Goal: Transaction & Acquisition: Purchase product/service

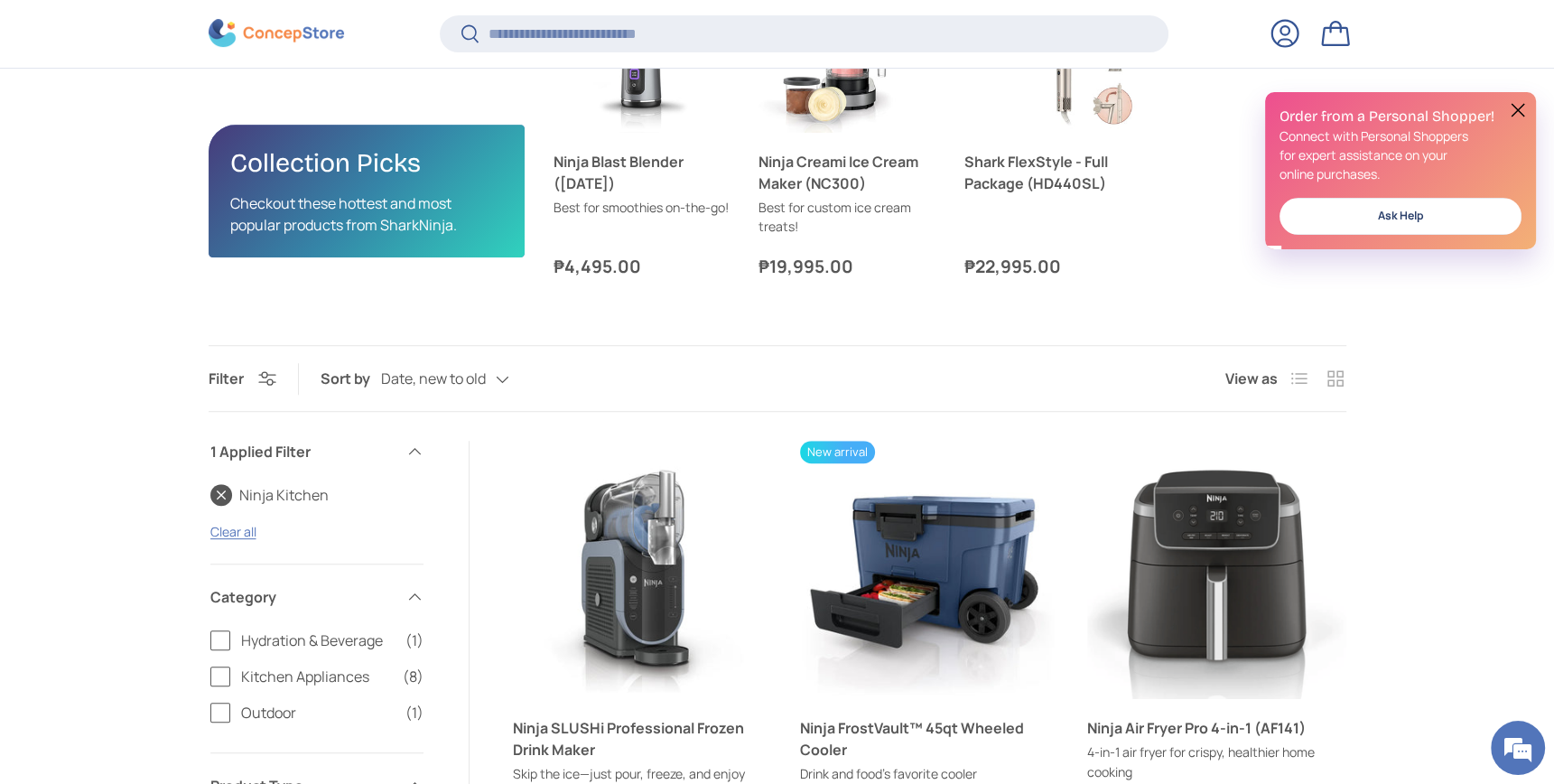
click at [1508, 108] on button at bounding box center [1519, 110] width 22 height 22
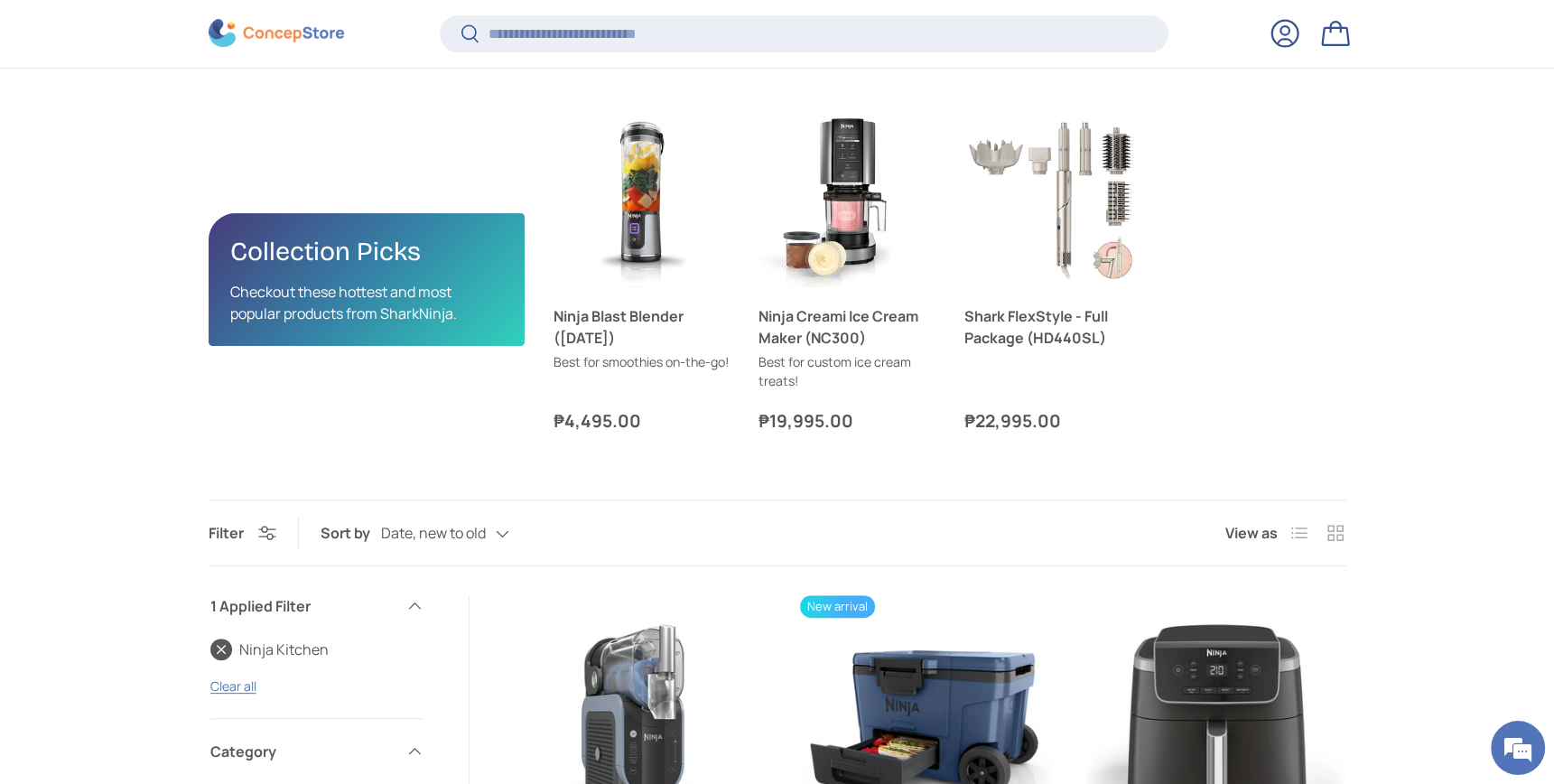
scroll to position [714, 0]
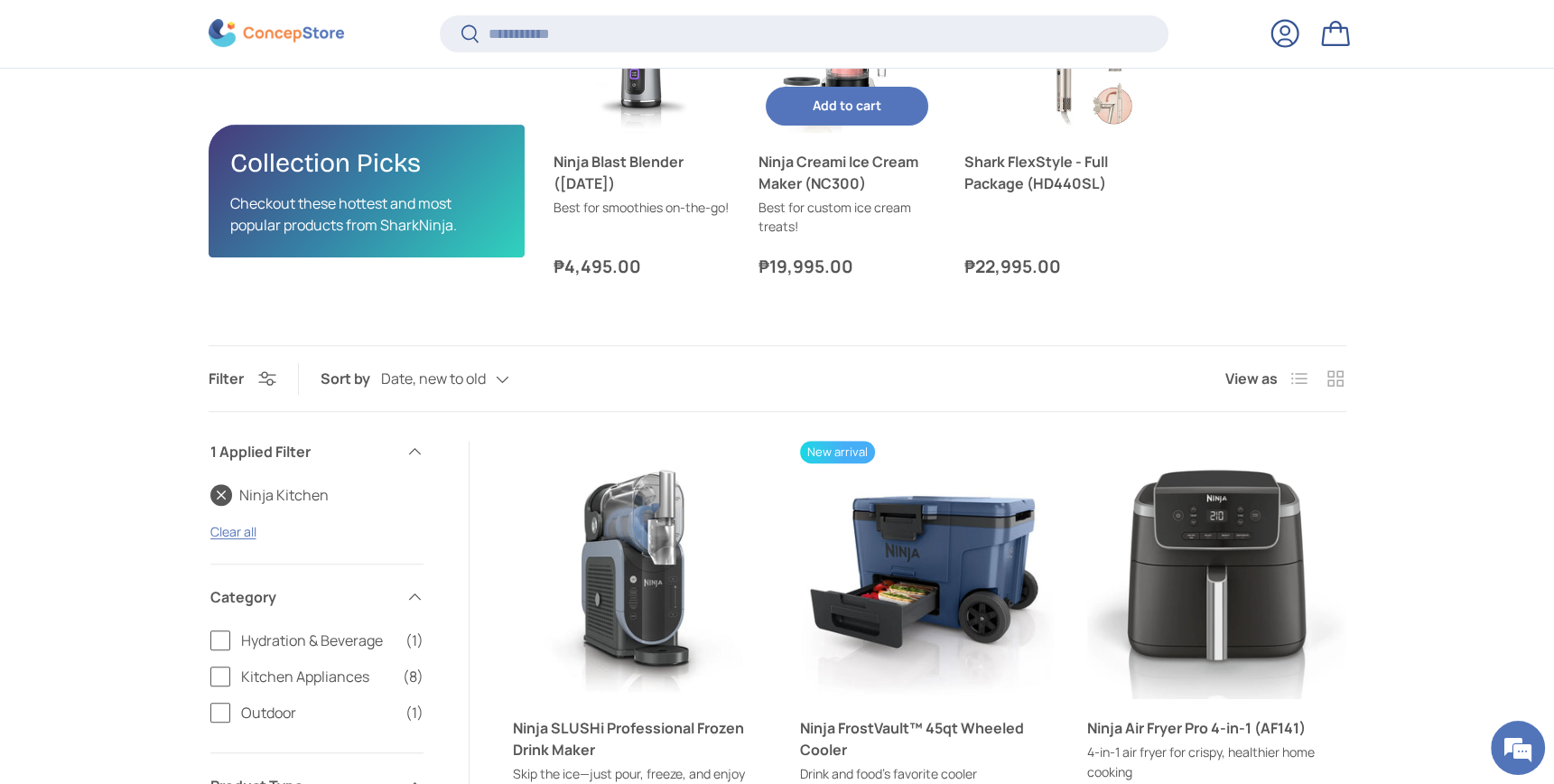
click at [849, 134] on link "Ninja Creami Ice Cream Maker (NC300)" at bounding box center [847, 45] width 177 height 177
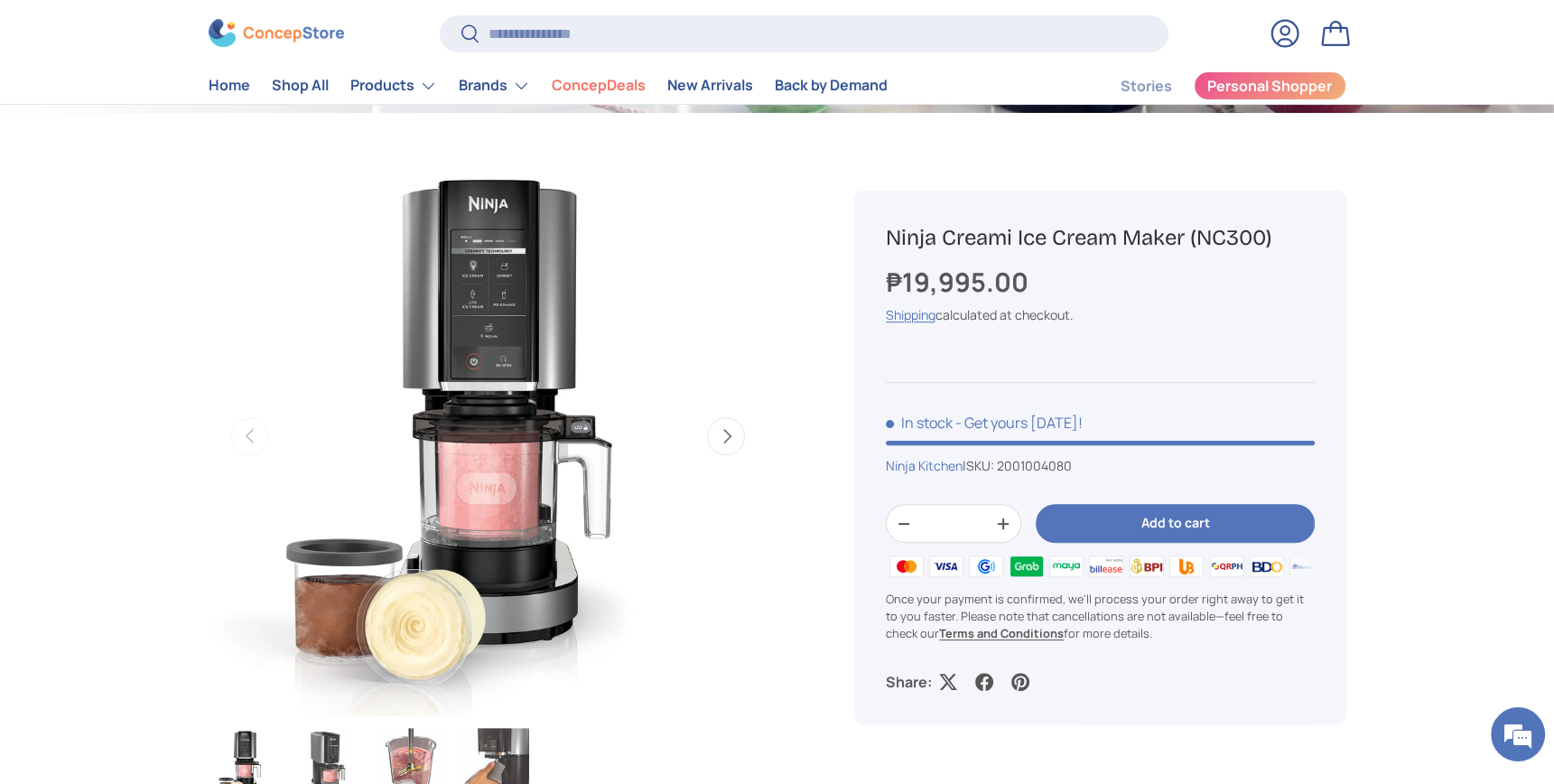
scroll to position [481, 0]
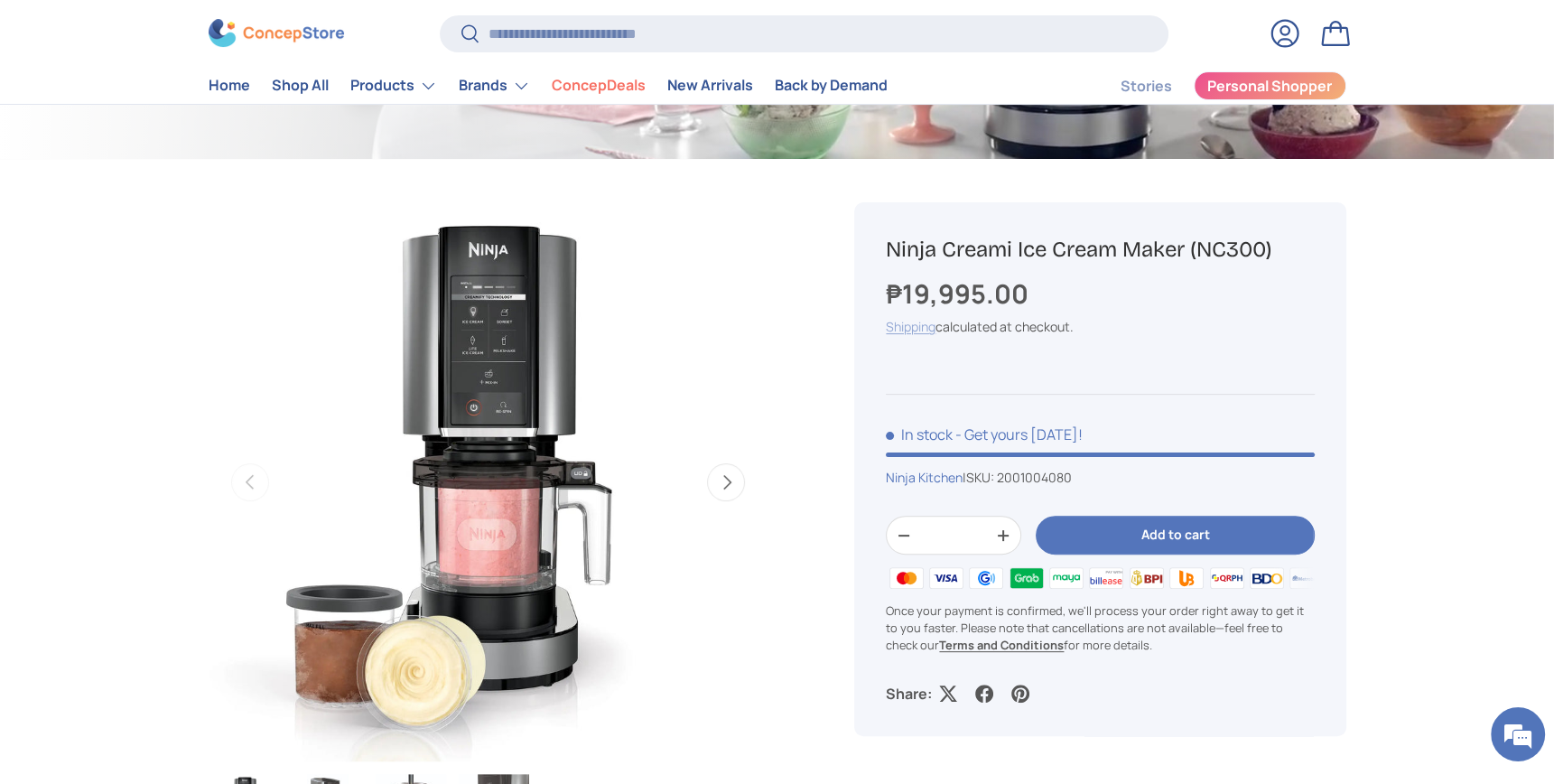
click at [935, 335] on link "Shipping" at bounding box center [911, 326] width 50 height 17
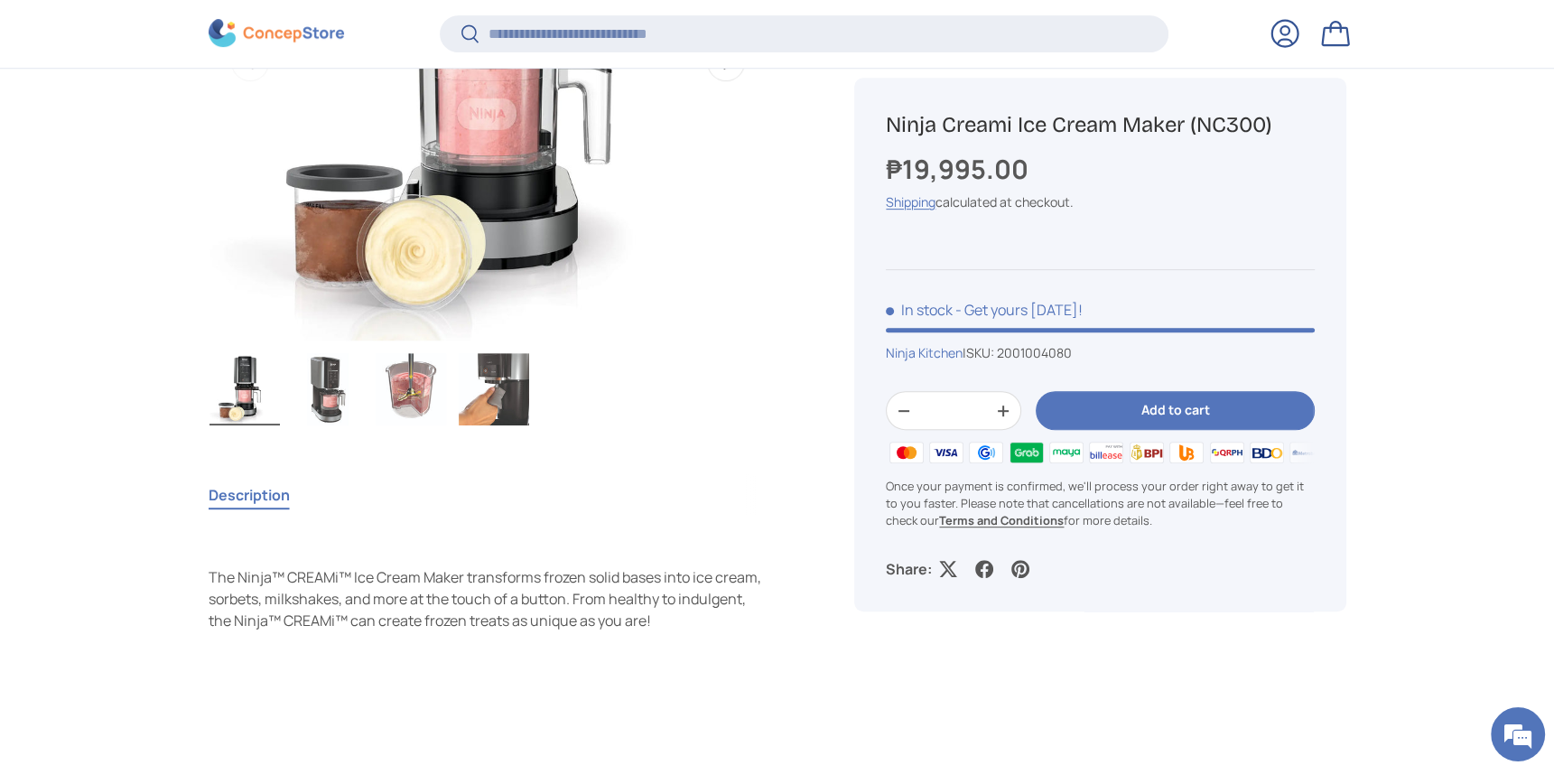
scroll to position [722, 0]
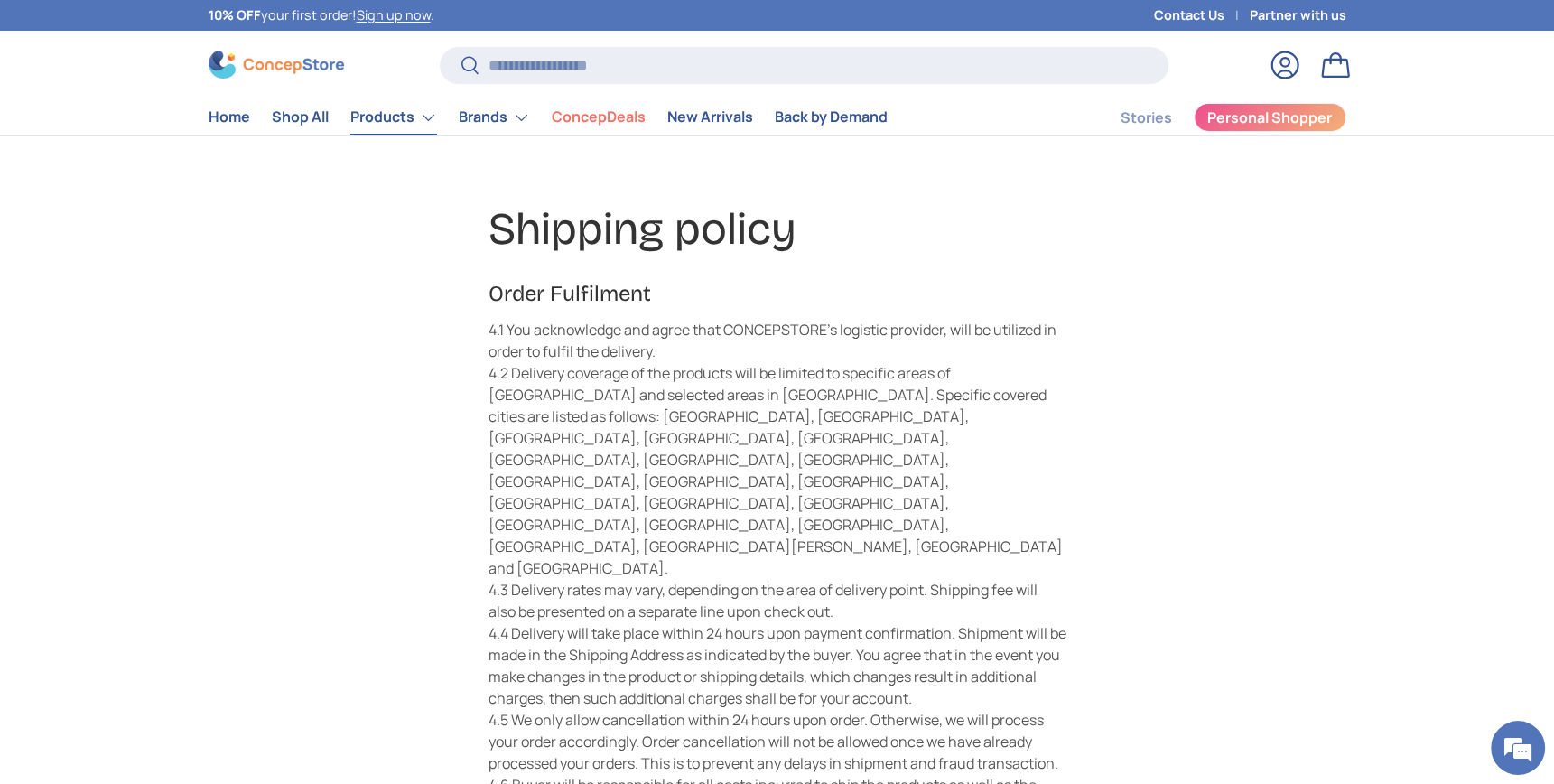
click at [437, 136] on link "Products" at bounding box center [393, 117] width 86 height 36
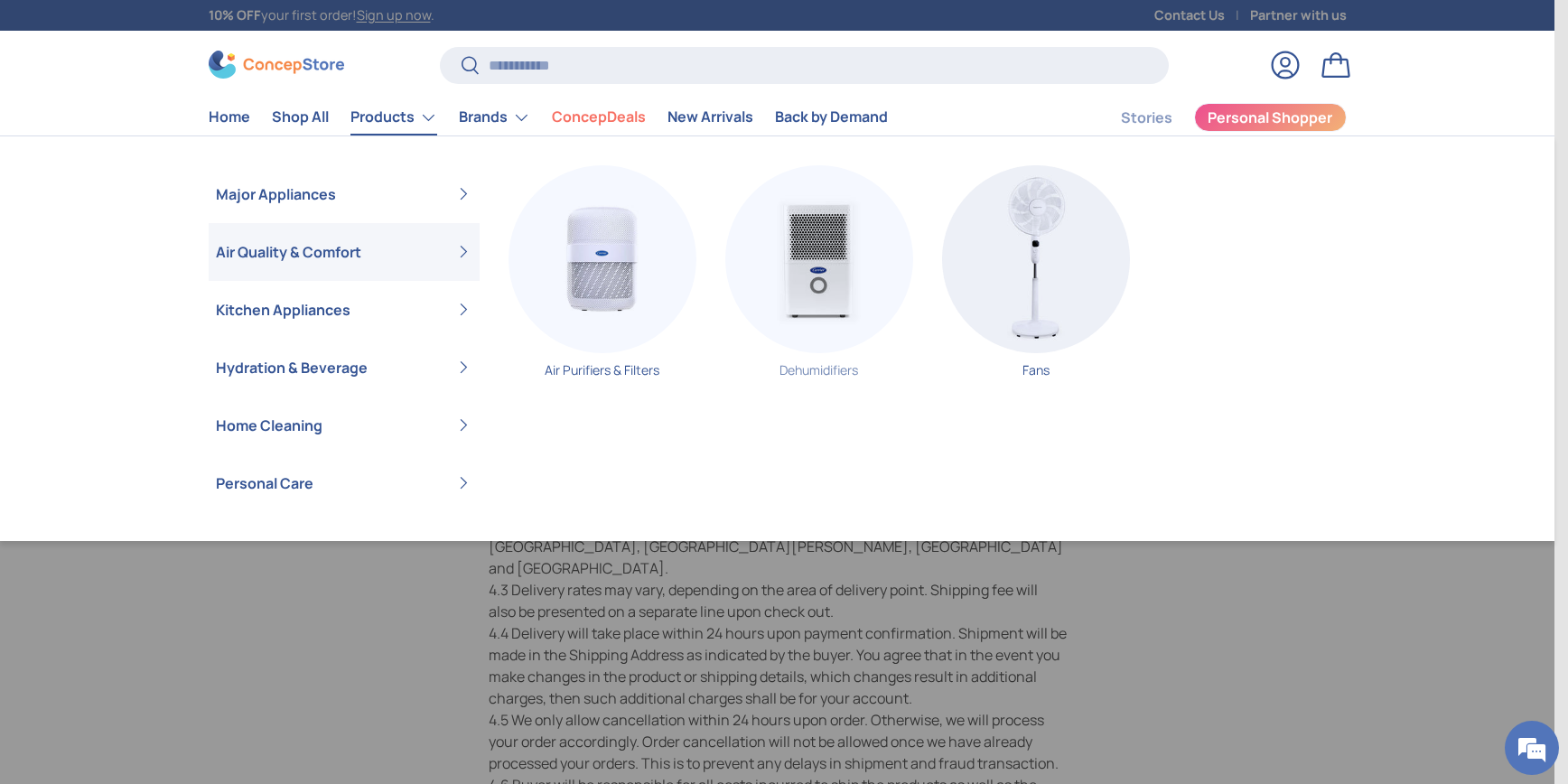
click at [813, 353] on img "Primary" at bounding box center [819, 259] width 187 height 187
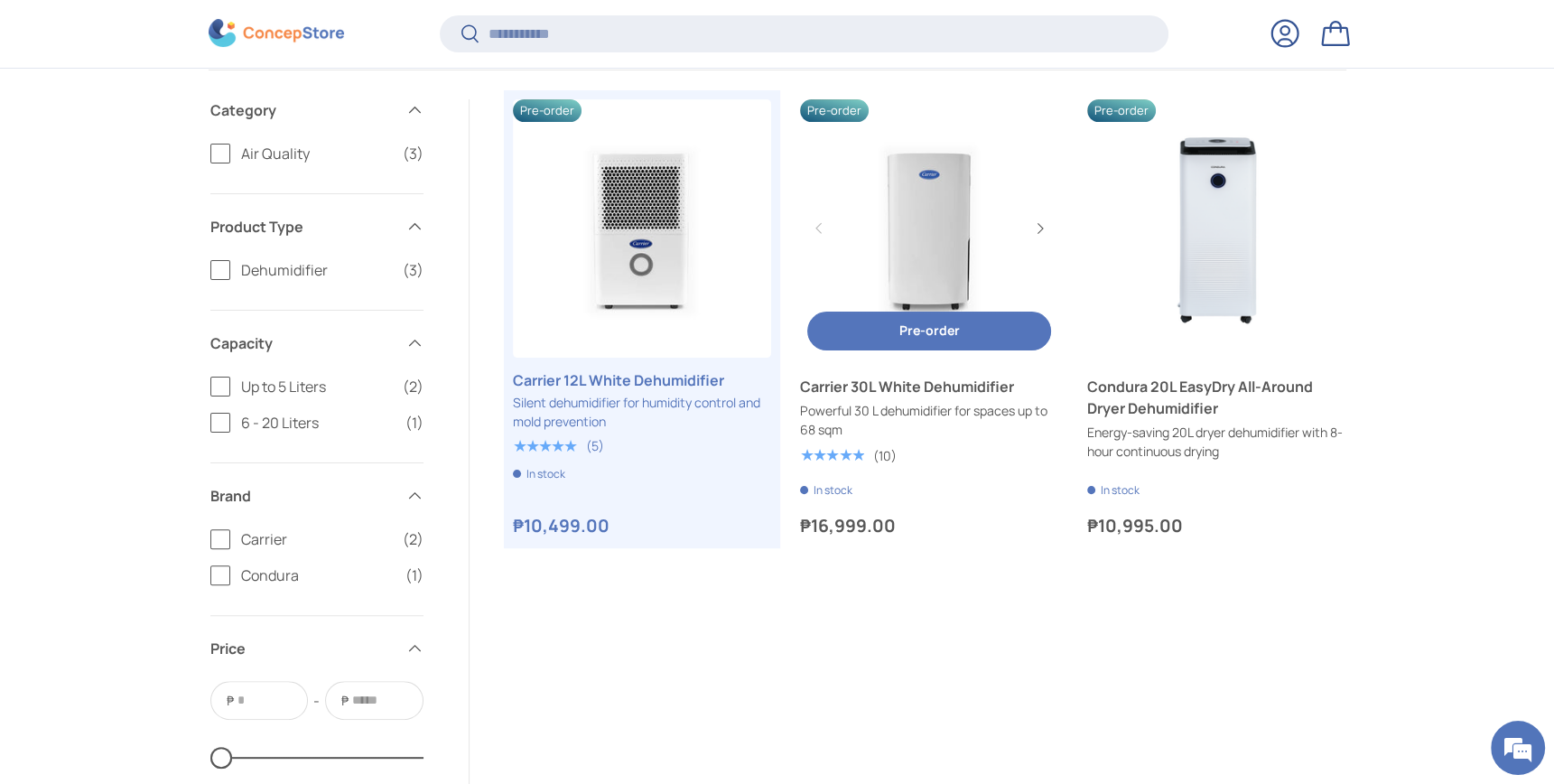
scroll to position [714, 0]
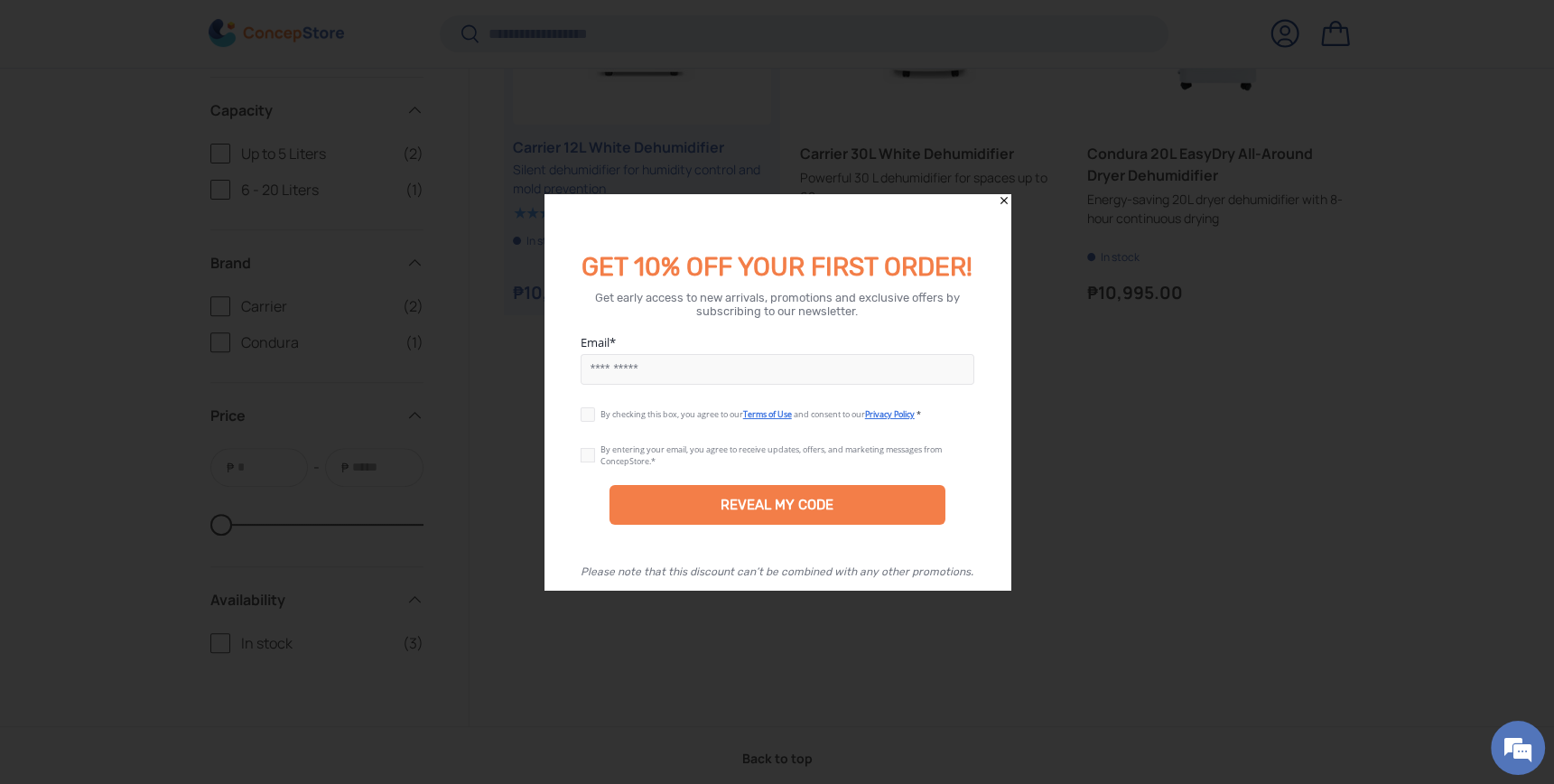
click at [995, 214] on div "GET 10% OFF YOUR FIRST ORDER!" at bounding box center [778, 238] width 466 height 89
click at [1007, 199] on icon "Close" at bounding box center [1004, 200] width 13 height 13
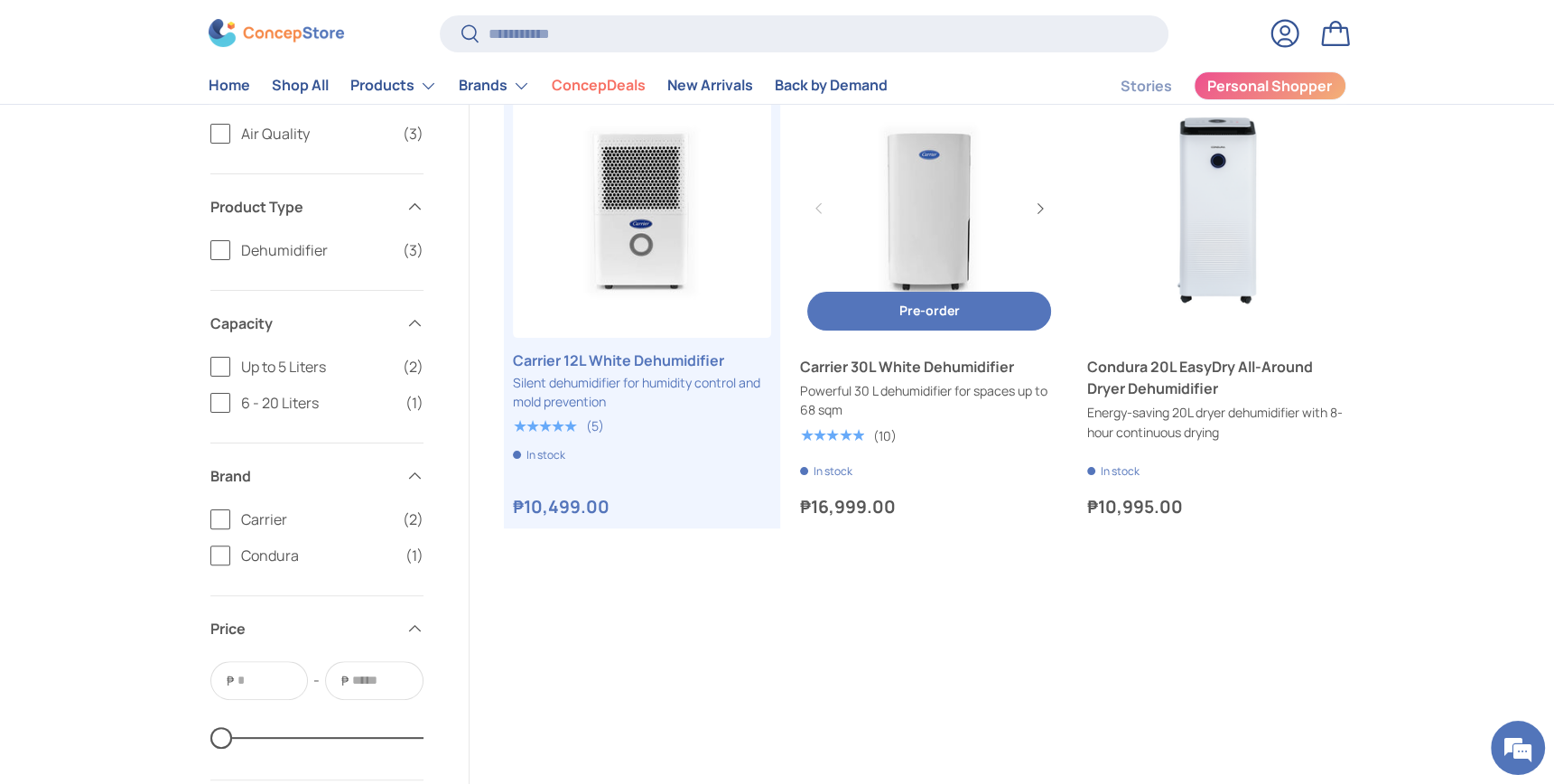
scroll to position [473, 0]
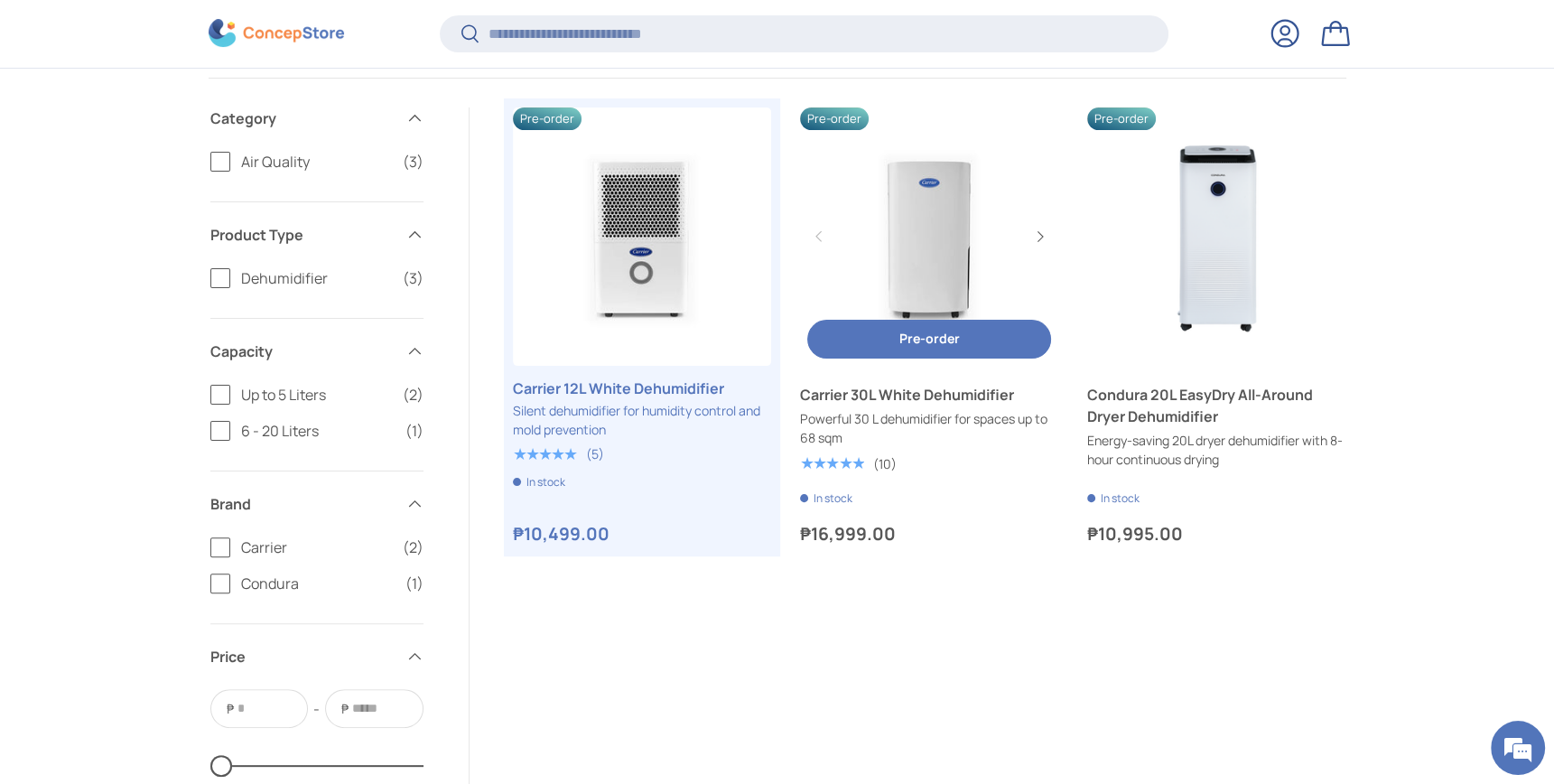
click at [944, 347] on span "Pre-order" at bounding box center [929, 337] width 61 height 17
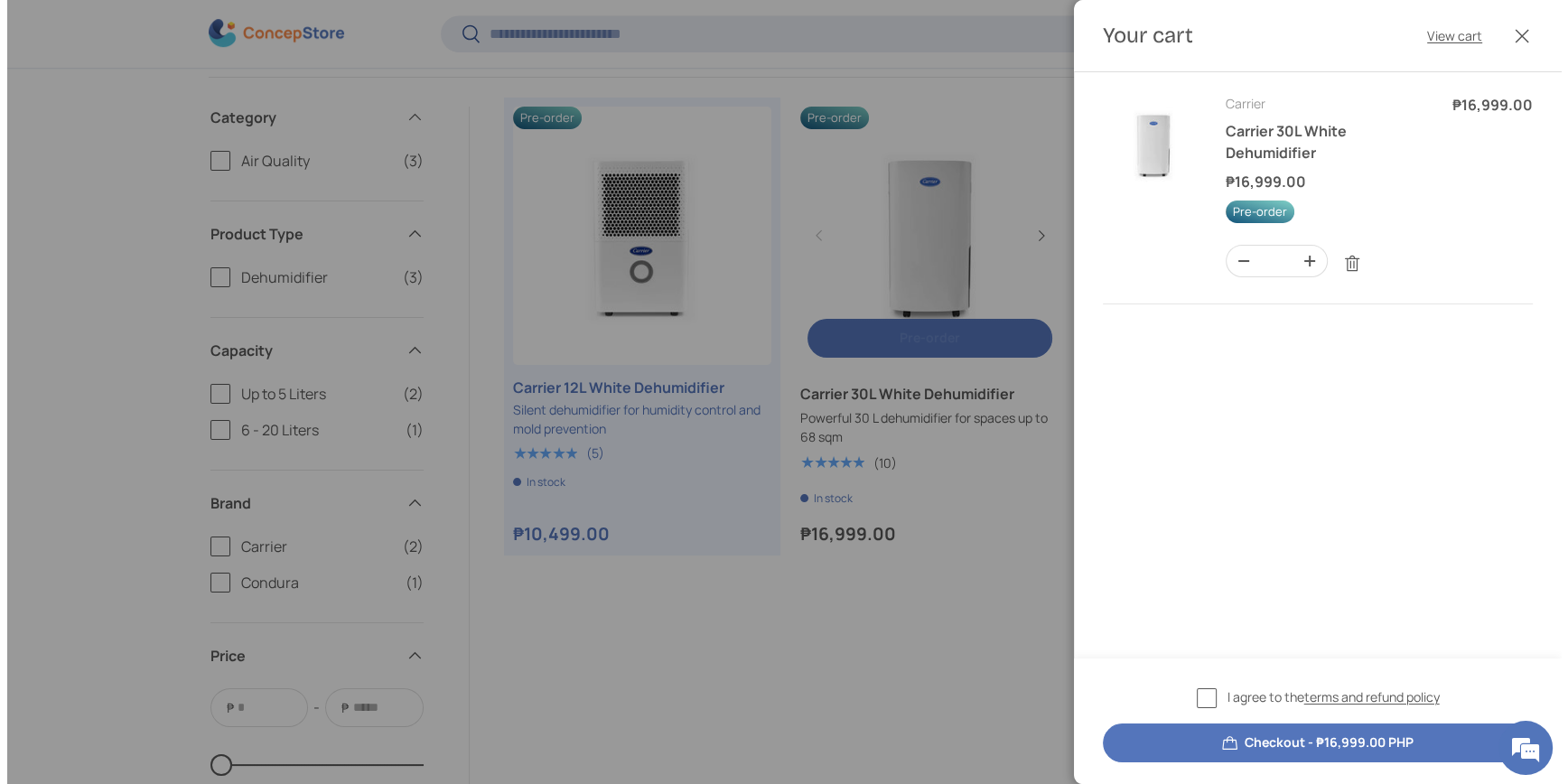
scroll to position [0, 0]
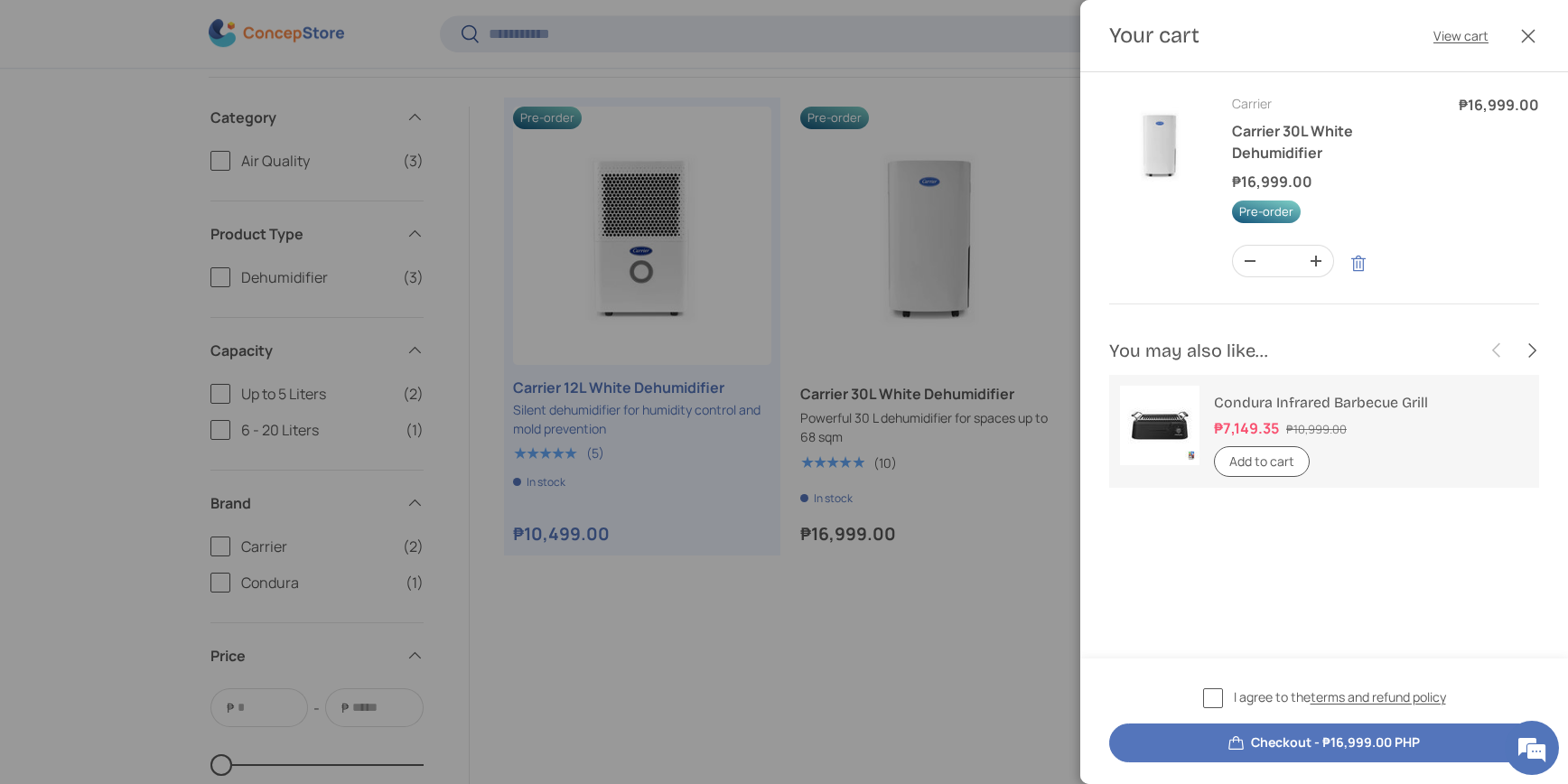
click at [1376, 281] on link "Remove" at bounding box center [1359, 264] width 35 height 35
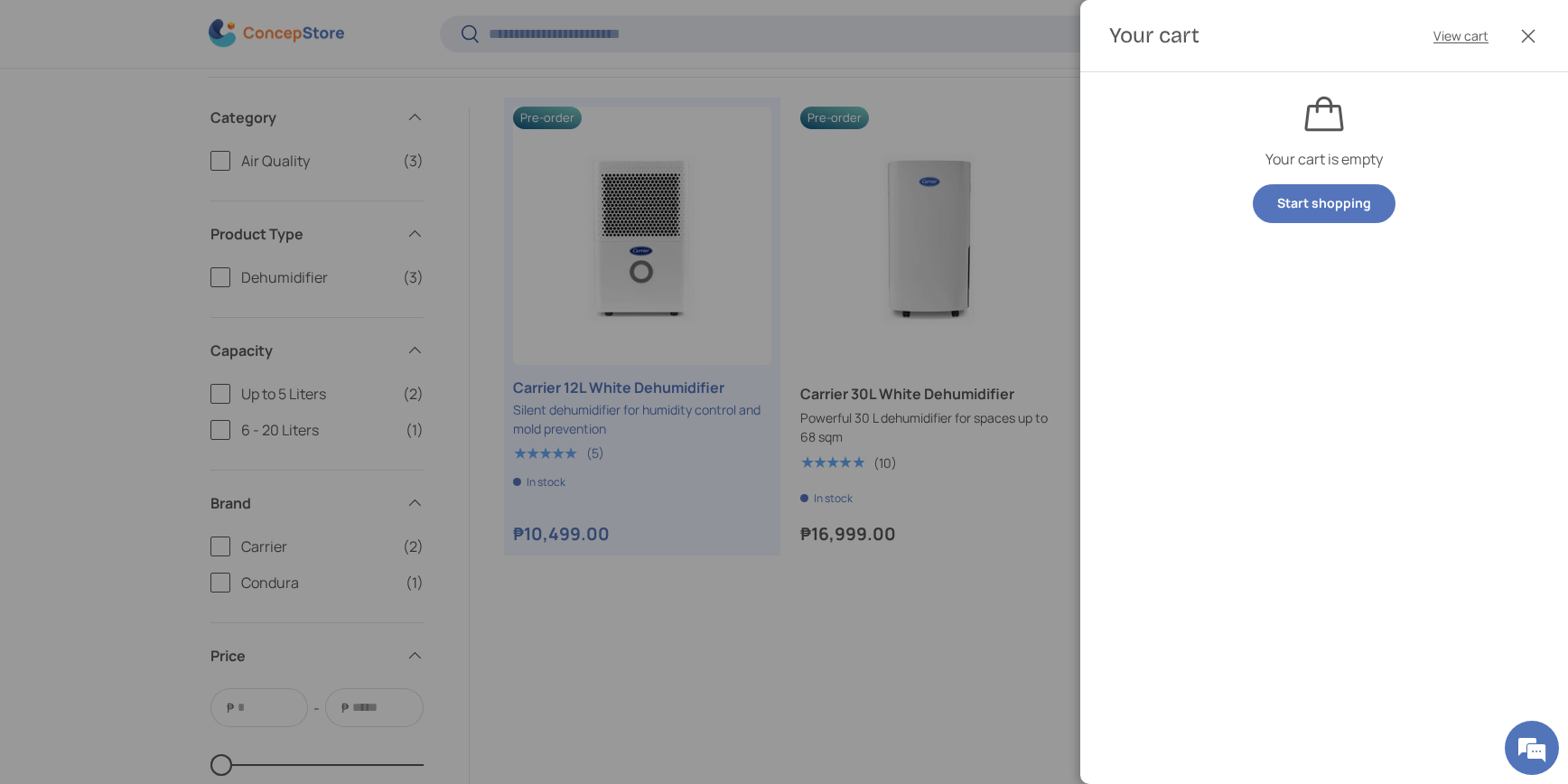
click at [928, 350] on div at bounding box center [784, 392] width 1568 height 784
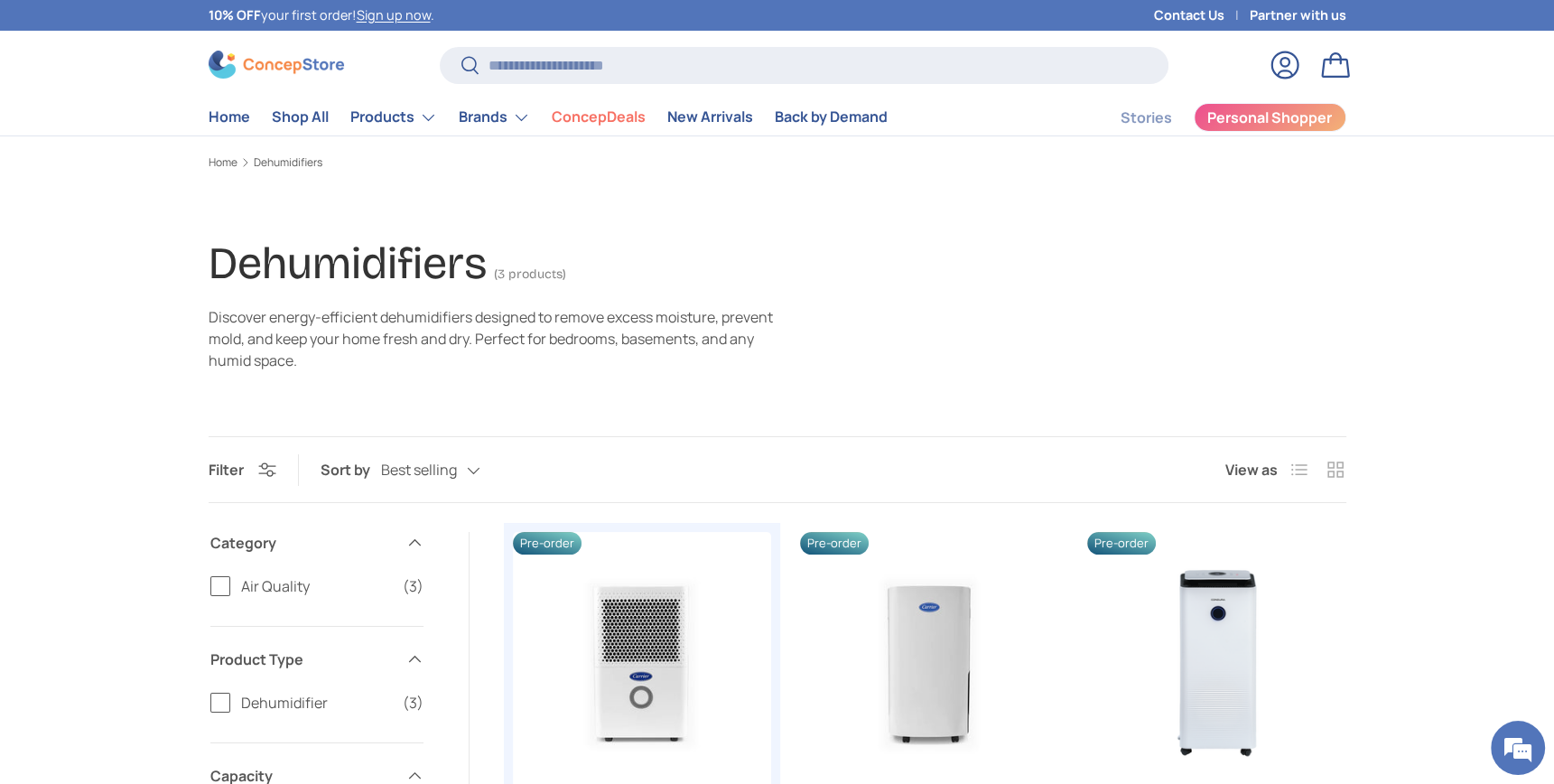
click at [294, 74] on img at bounding box center [276, 65] width 136 height 28
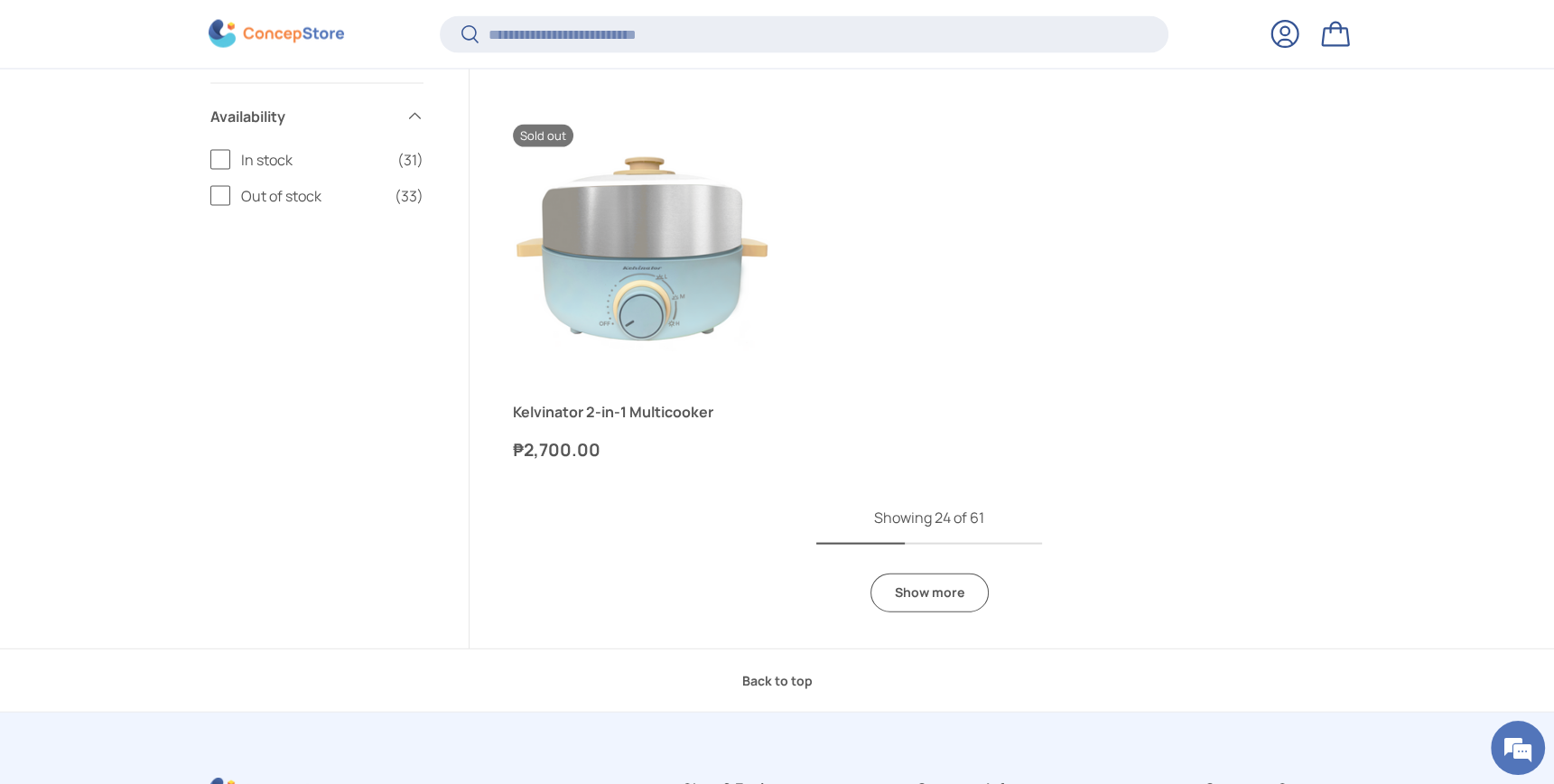
scroll to position [5048, 0]
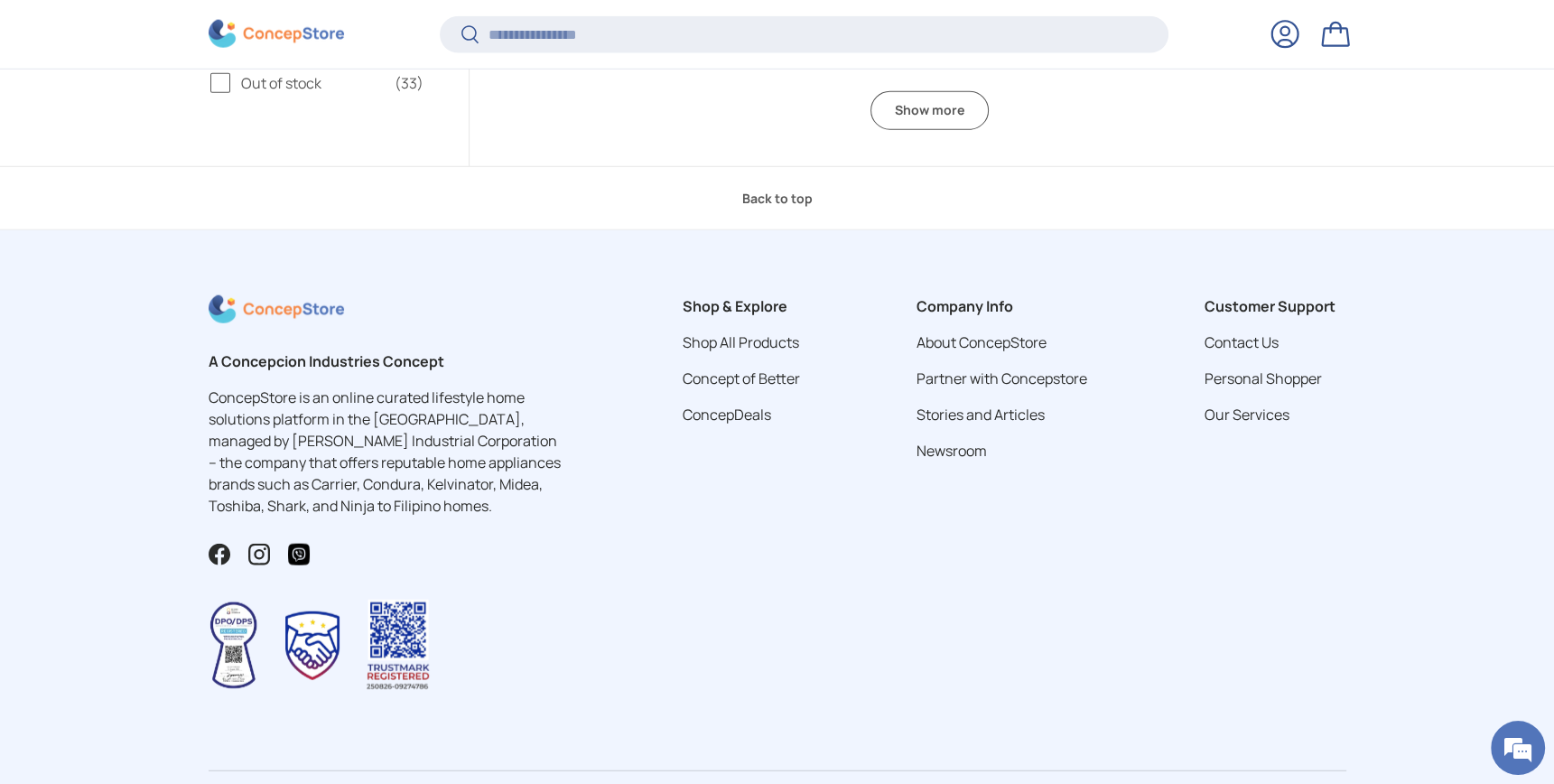
click at [961, 130] on link "Show more" at bounding box center [930, 110] width 118 height 39
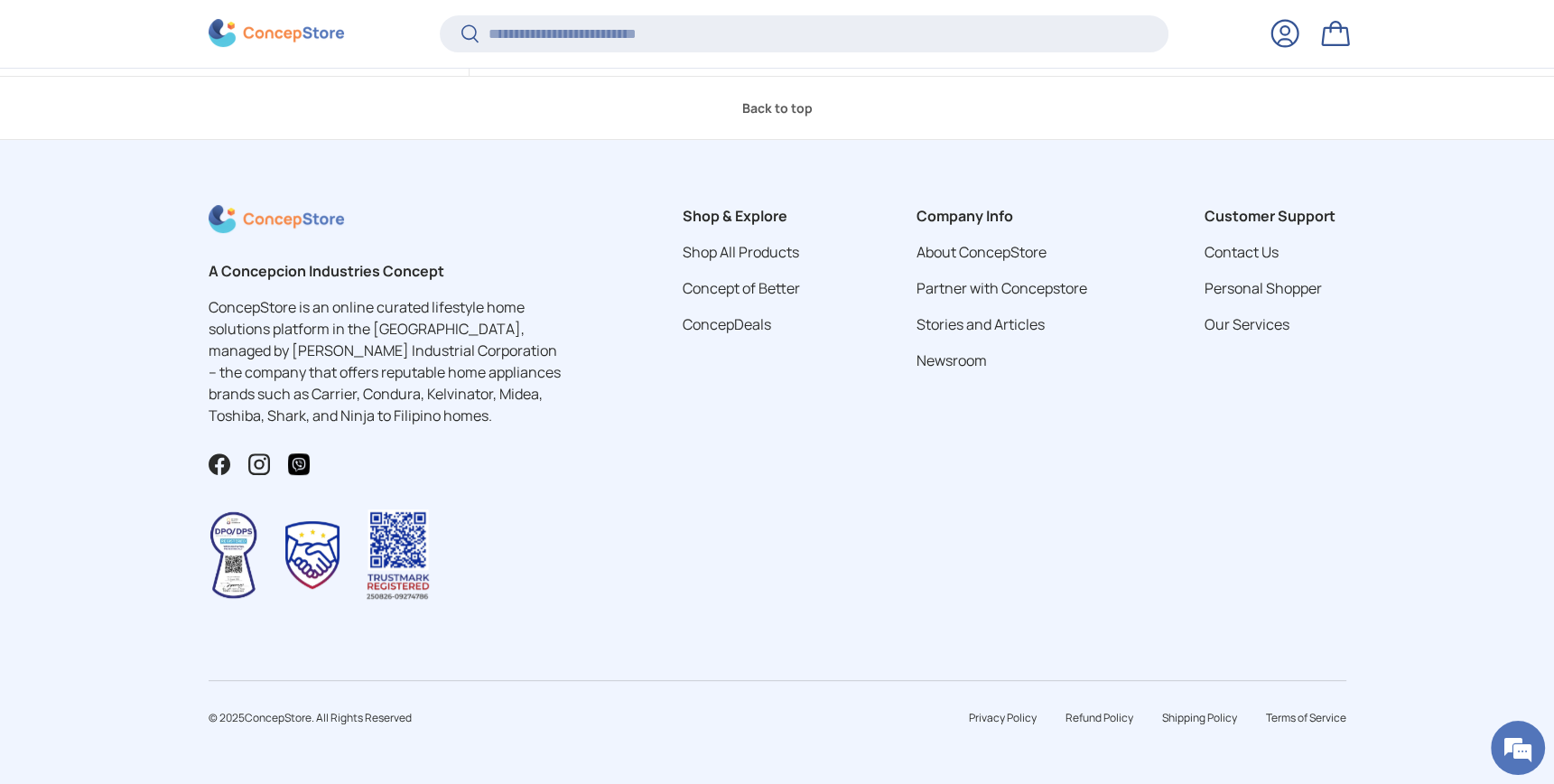
scroll to position [8659, 0]
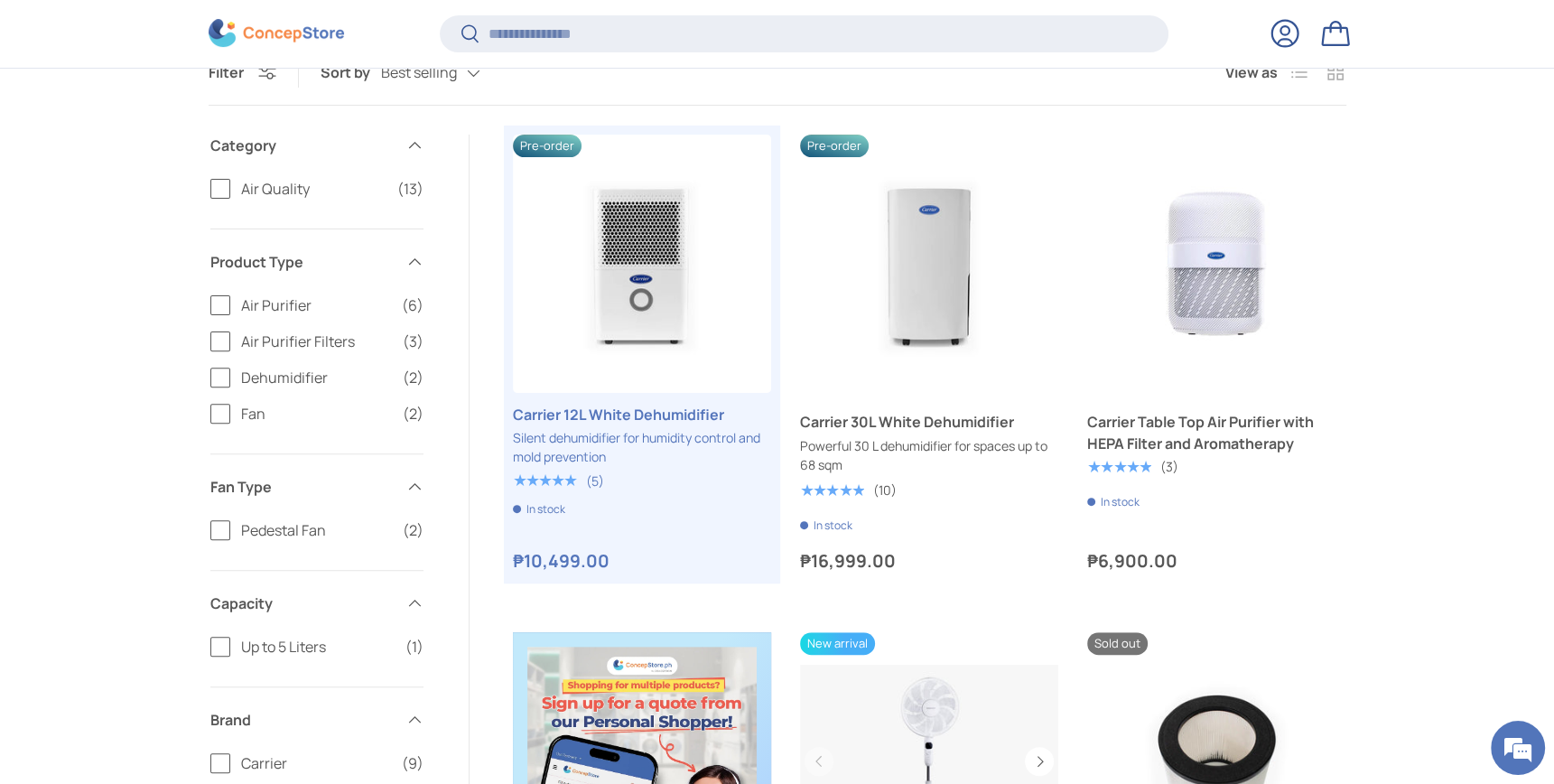
scroll to position [714, 0]
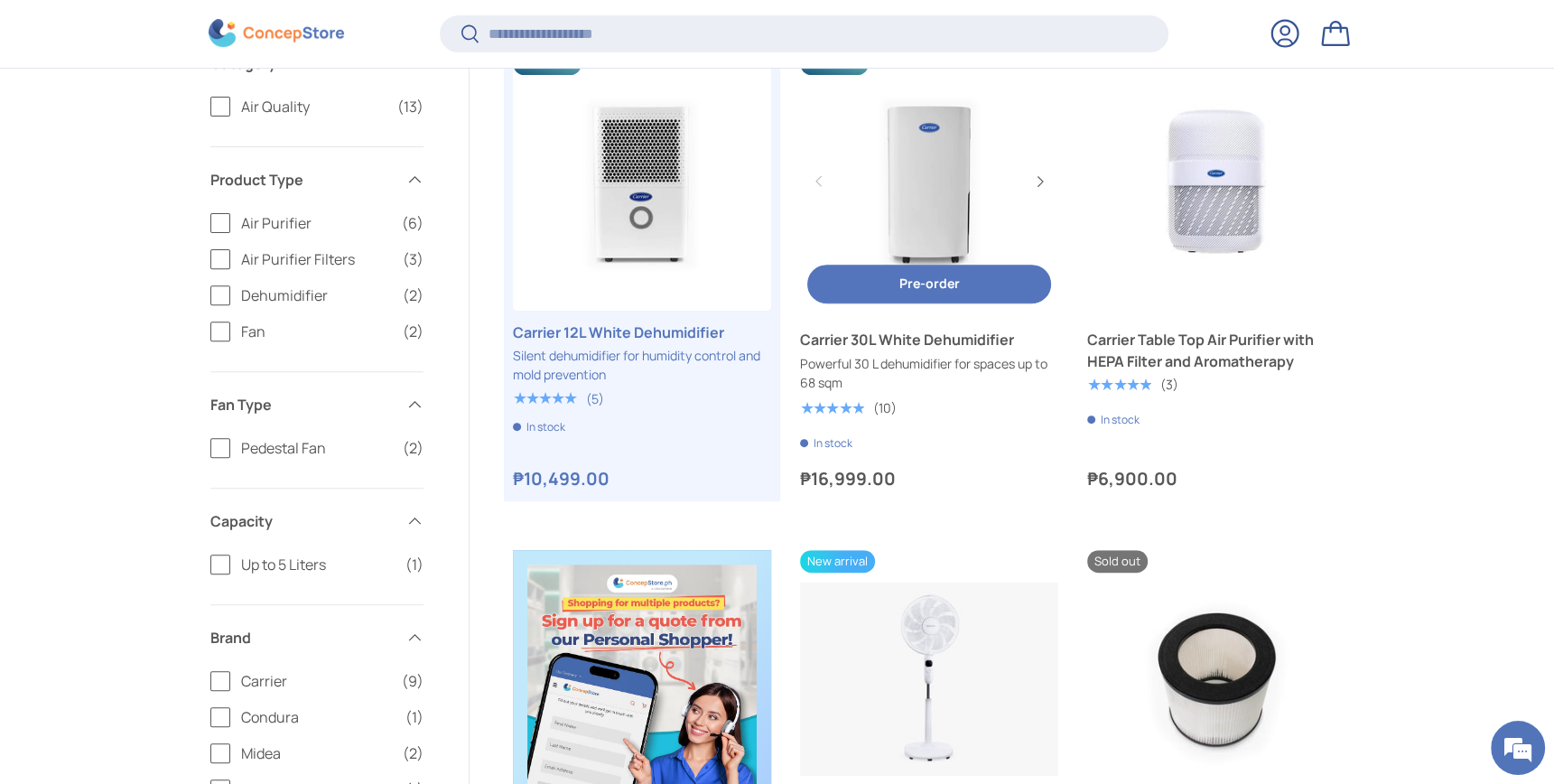
click at [923, 292] on span "Pre-order" at bounding box center [929, 283] width 61 height 17
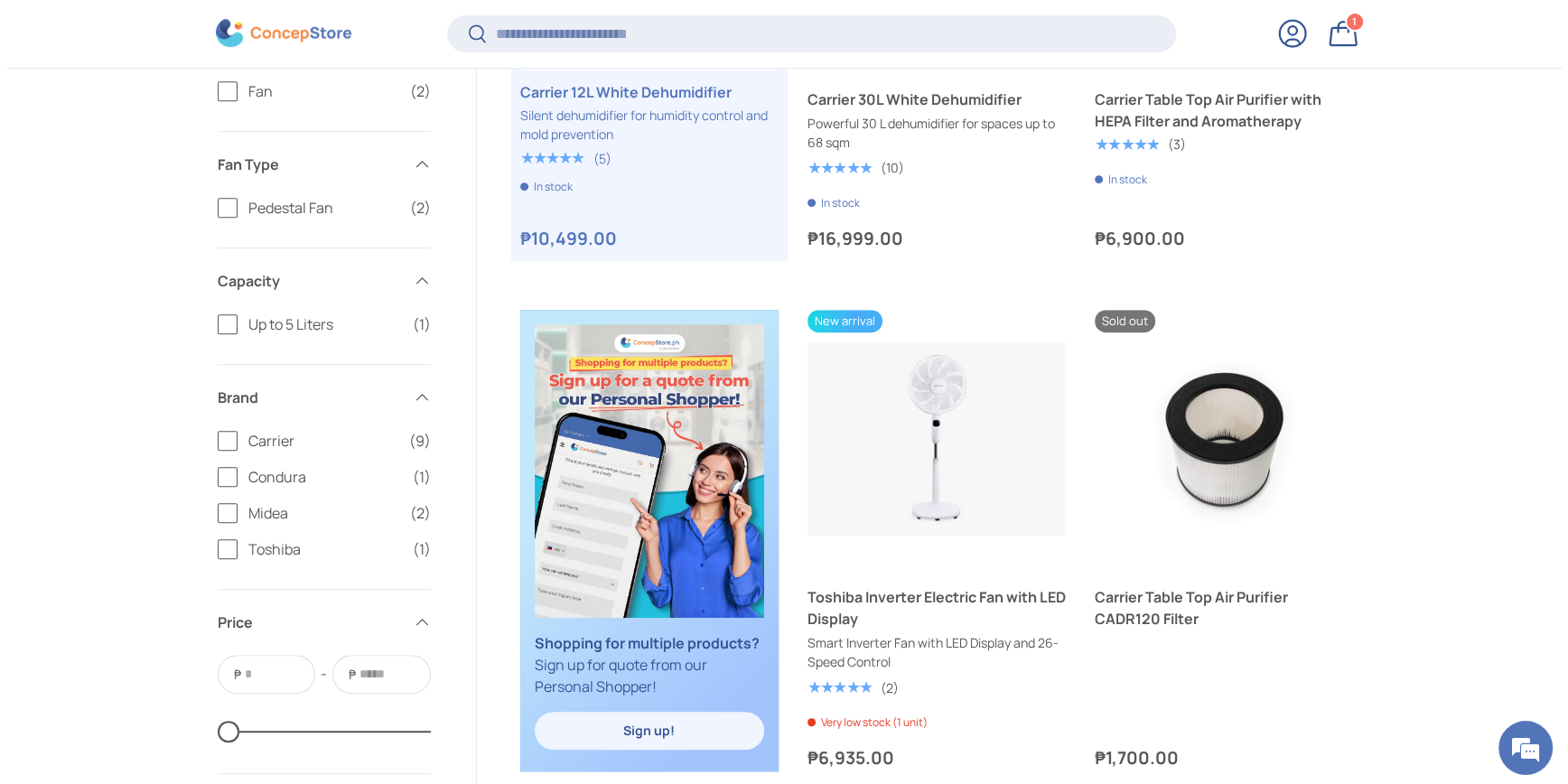
scroll to position [0, 0]
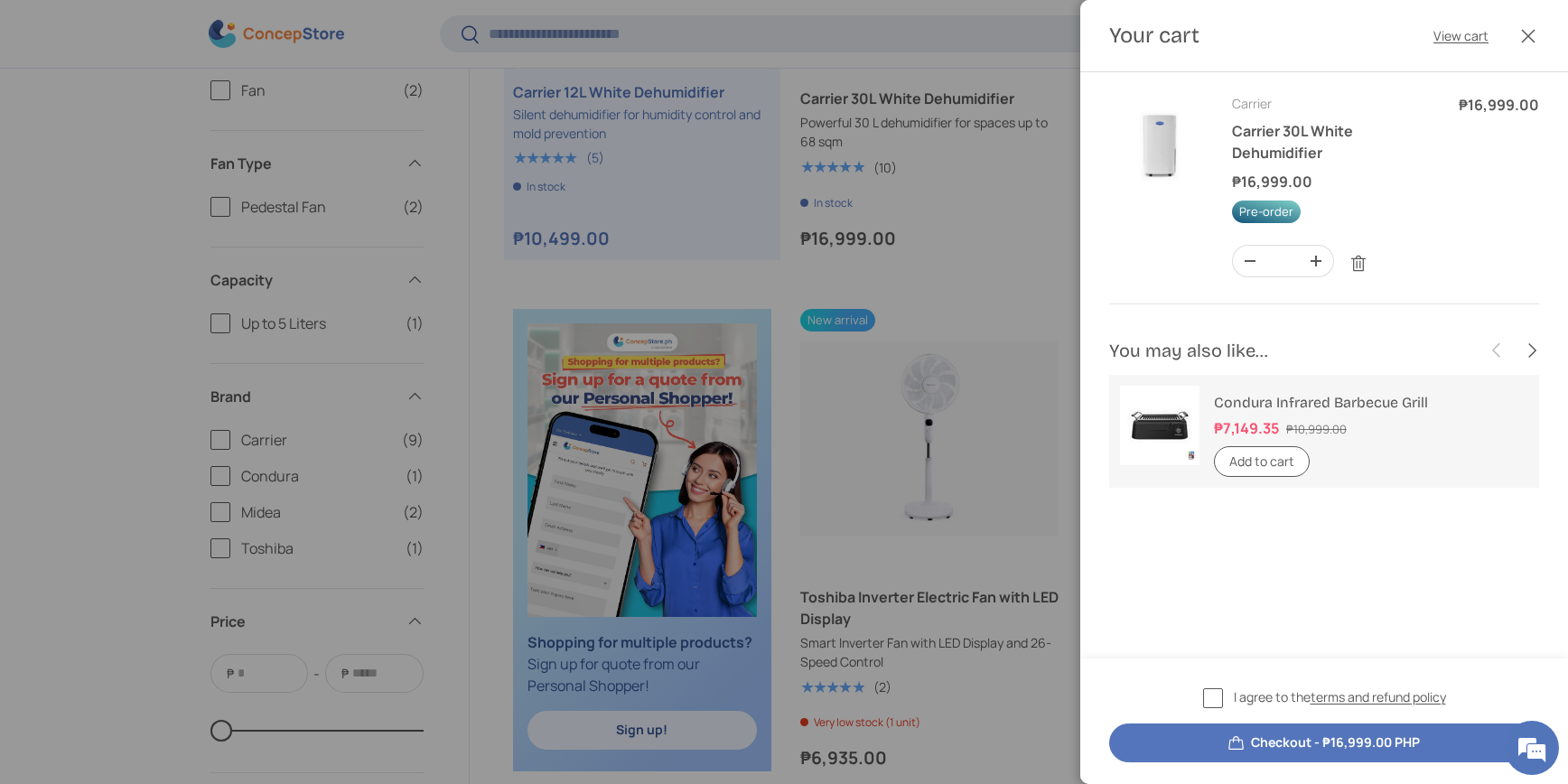
click at [978, 407] on div at bounding box center [784, 392] width 1568 height 784
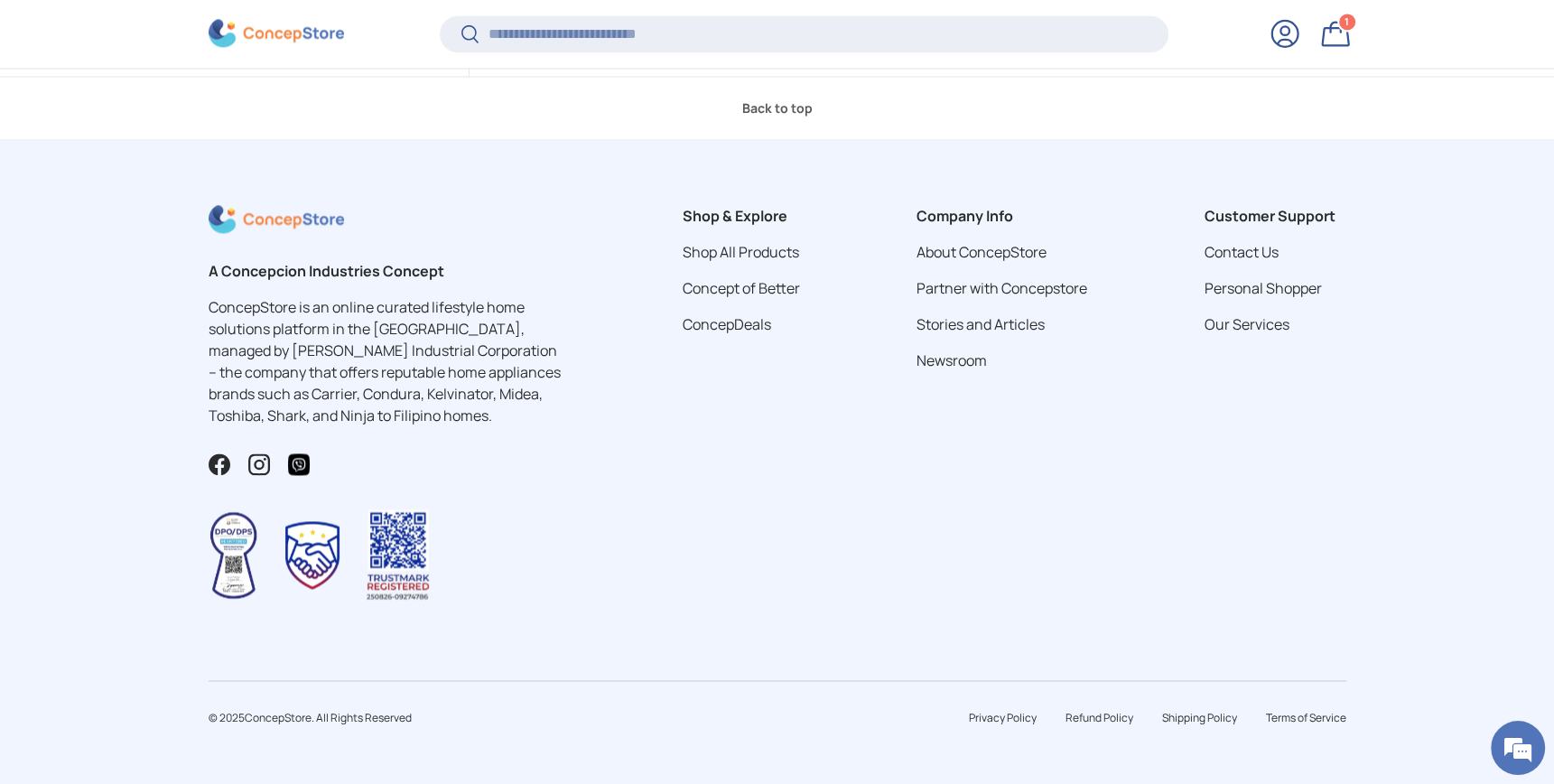
scroll to position [3362, 0]
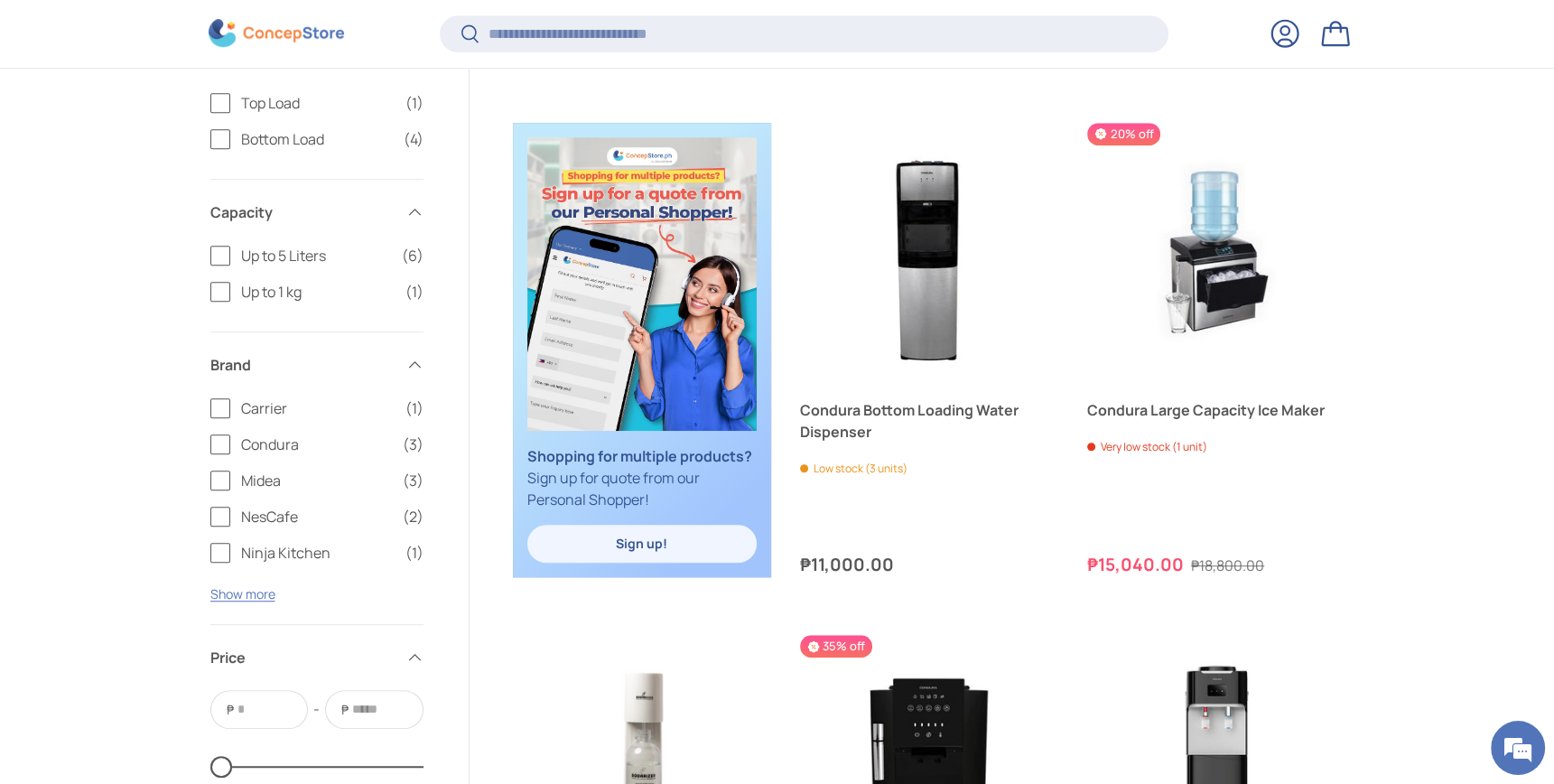
scroll to position [1195, 0]
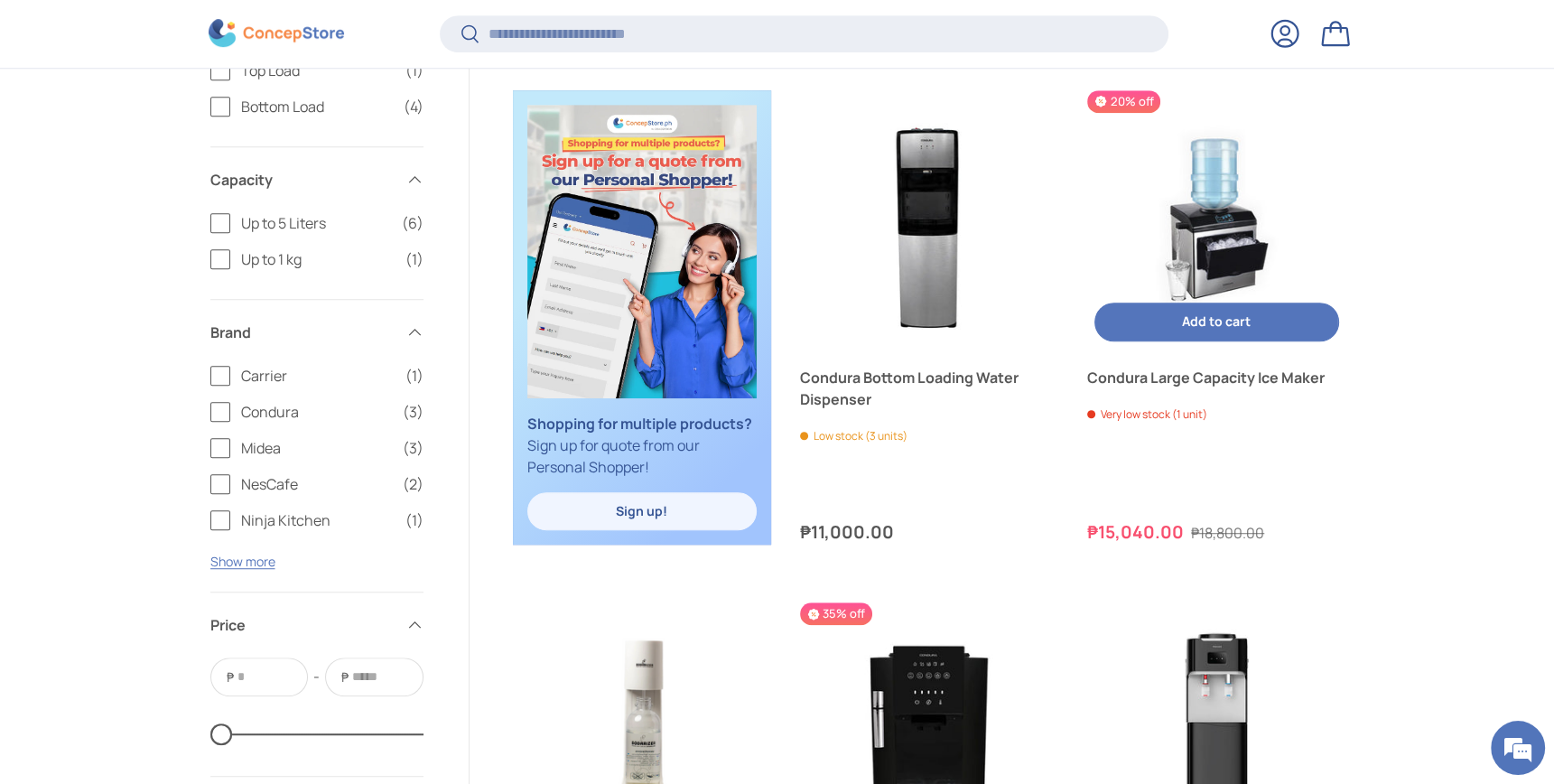
drag, startPoint x: 1266, startPoint y: 328, endPoint x: 1259, endPoint y: 338, distance: 12.2
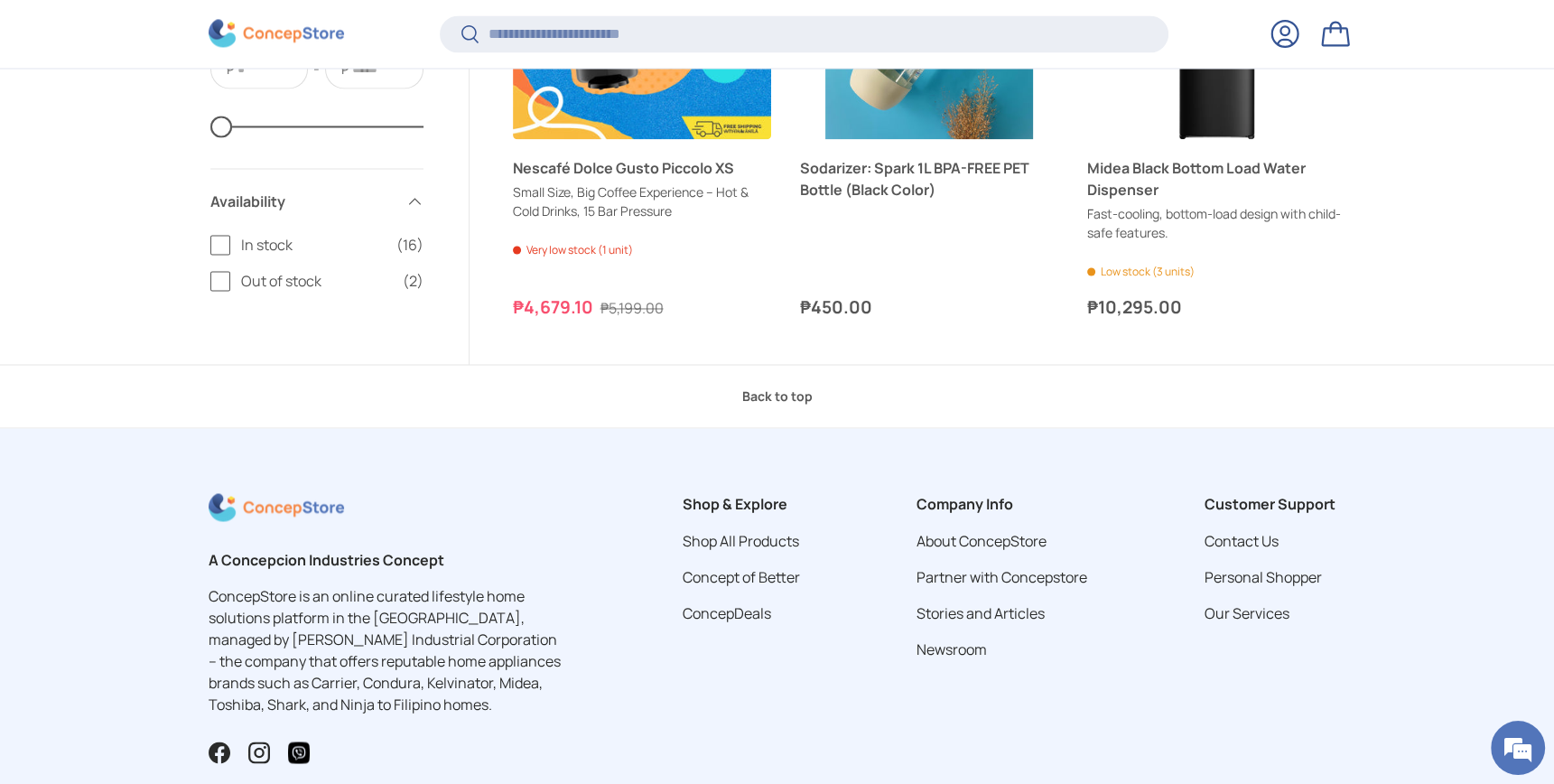
scroll to position [3844, 0]
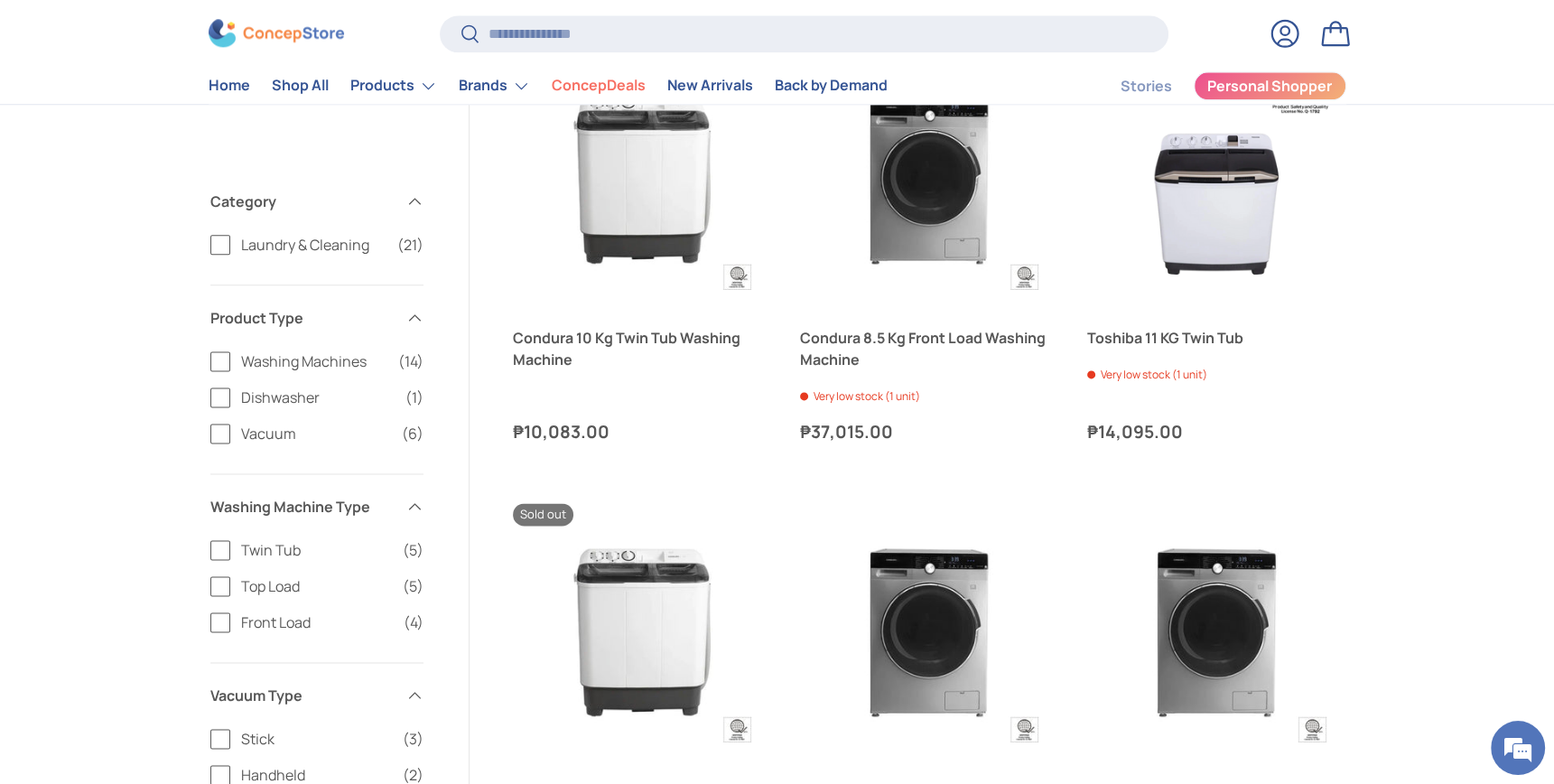
scroll to position [2407, 0]
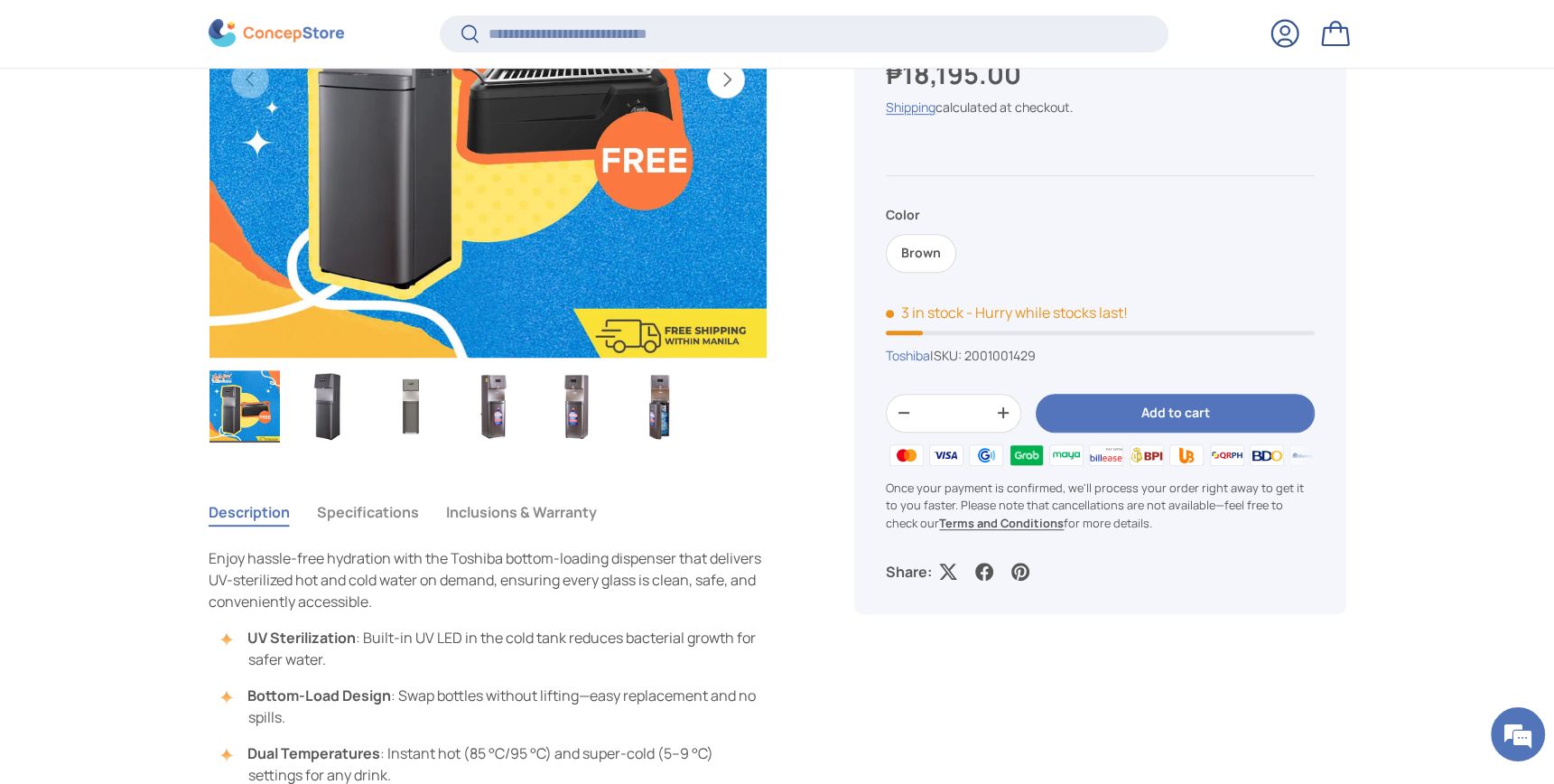
scroll to position [953, 0]
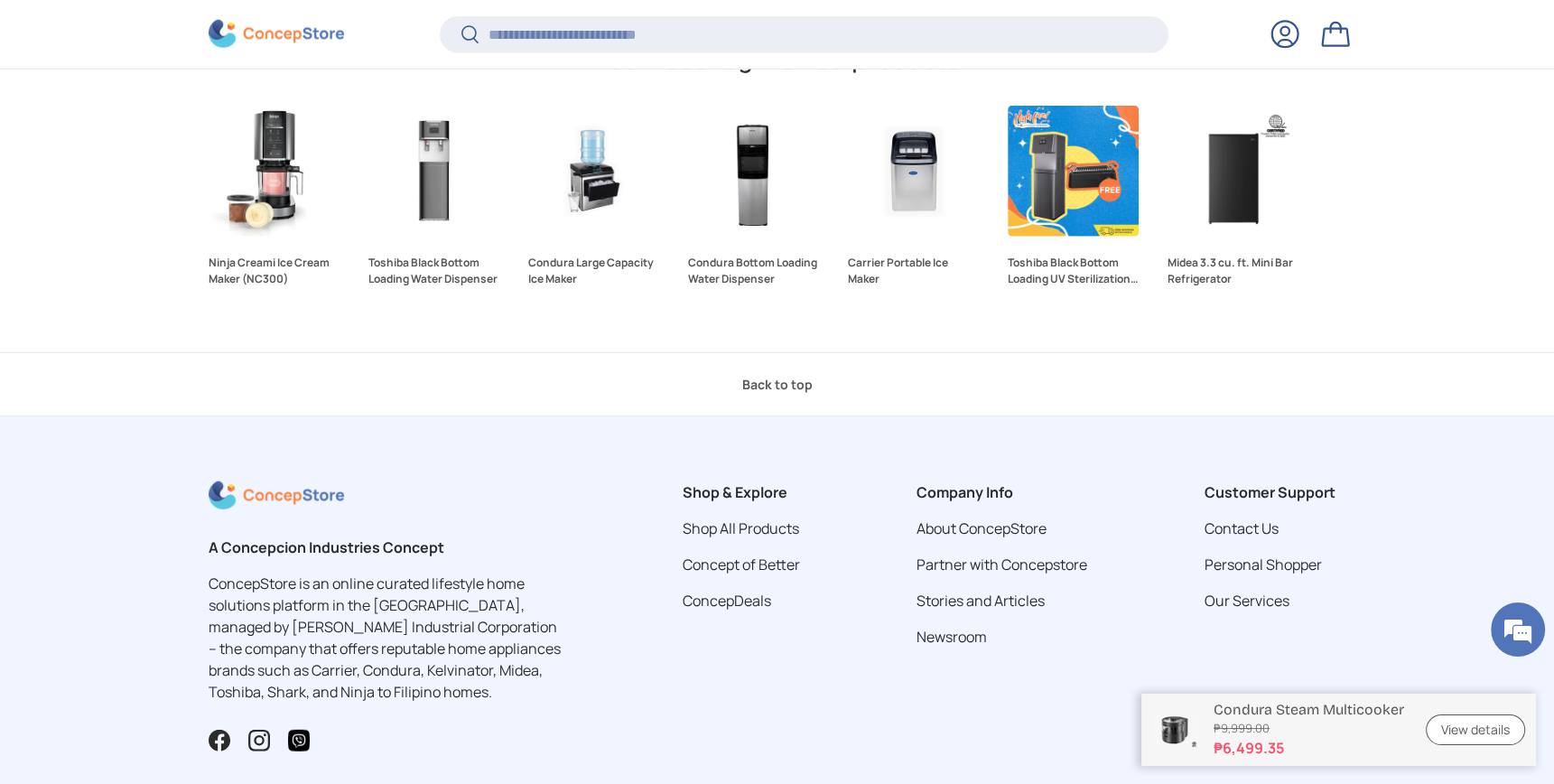
scroll to position [5776, 0]
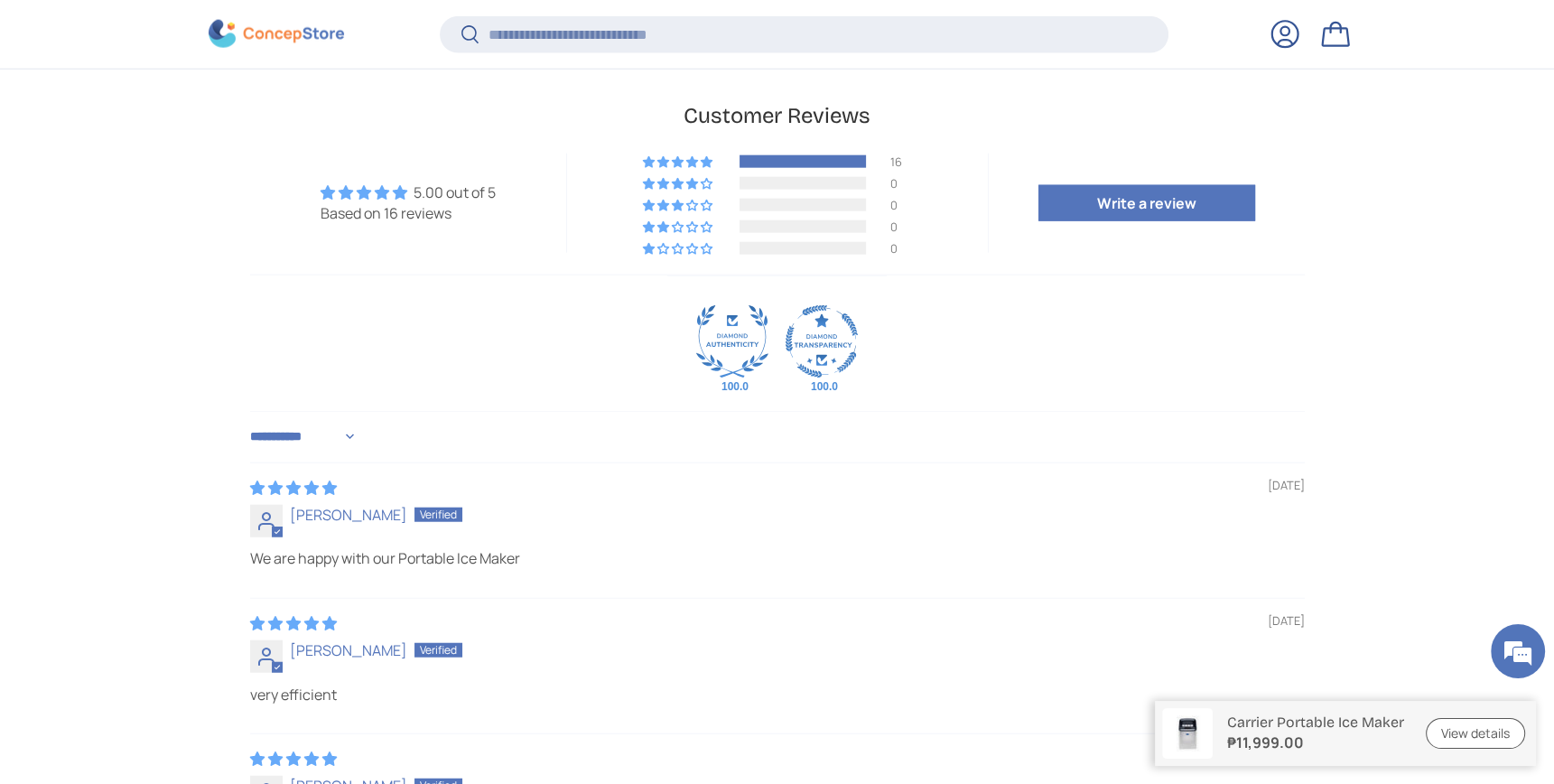
scroll to position [5287, 0]
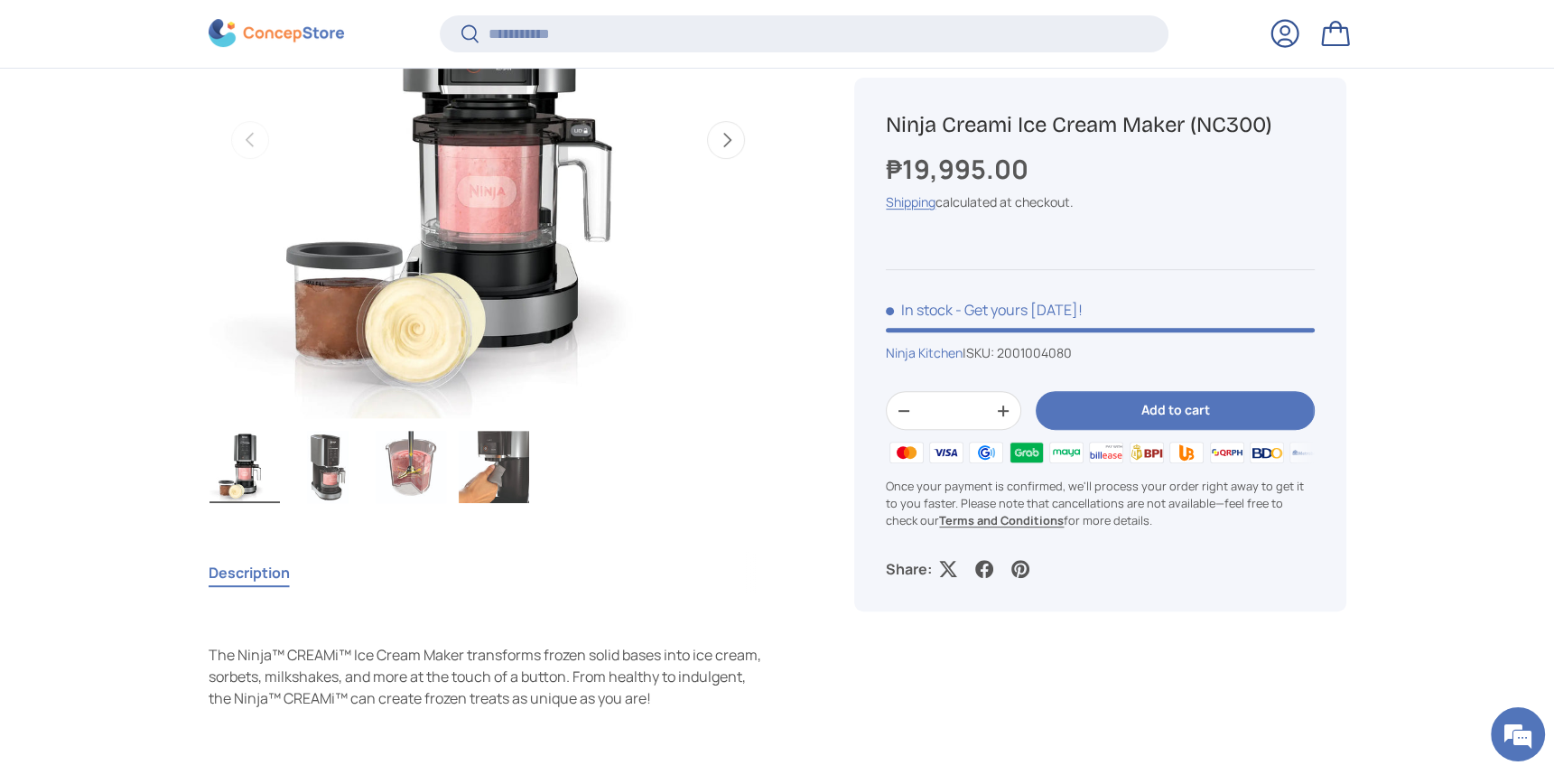
scroll to position [954, 0]
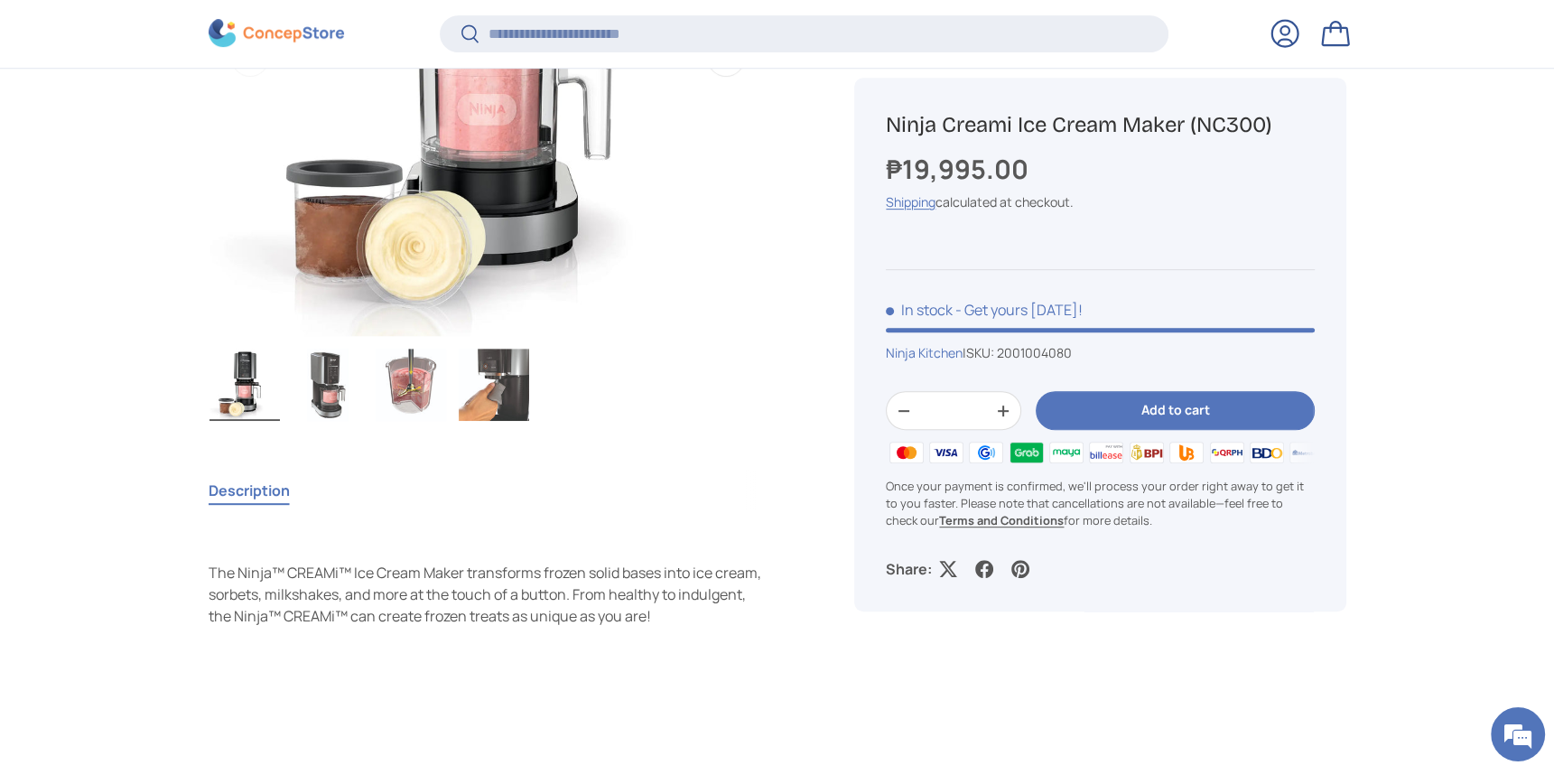
drag, startPoint x: 820, startPoint y: 461, endPoint x: 831, endPoint y: 464, distance: 11.4
click at [820, 461] on div "Ninja Creami Ice Cream Maker (NC300) ₱19,995.00 Unit price / Unavailable Shippi…" at bounding box center [1078, 294] width 535 height 1119
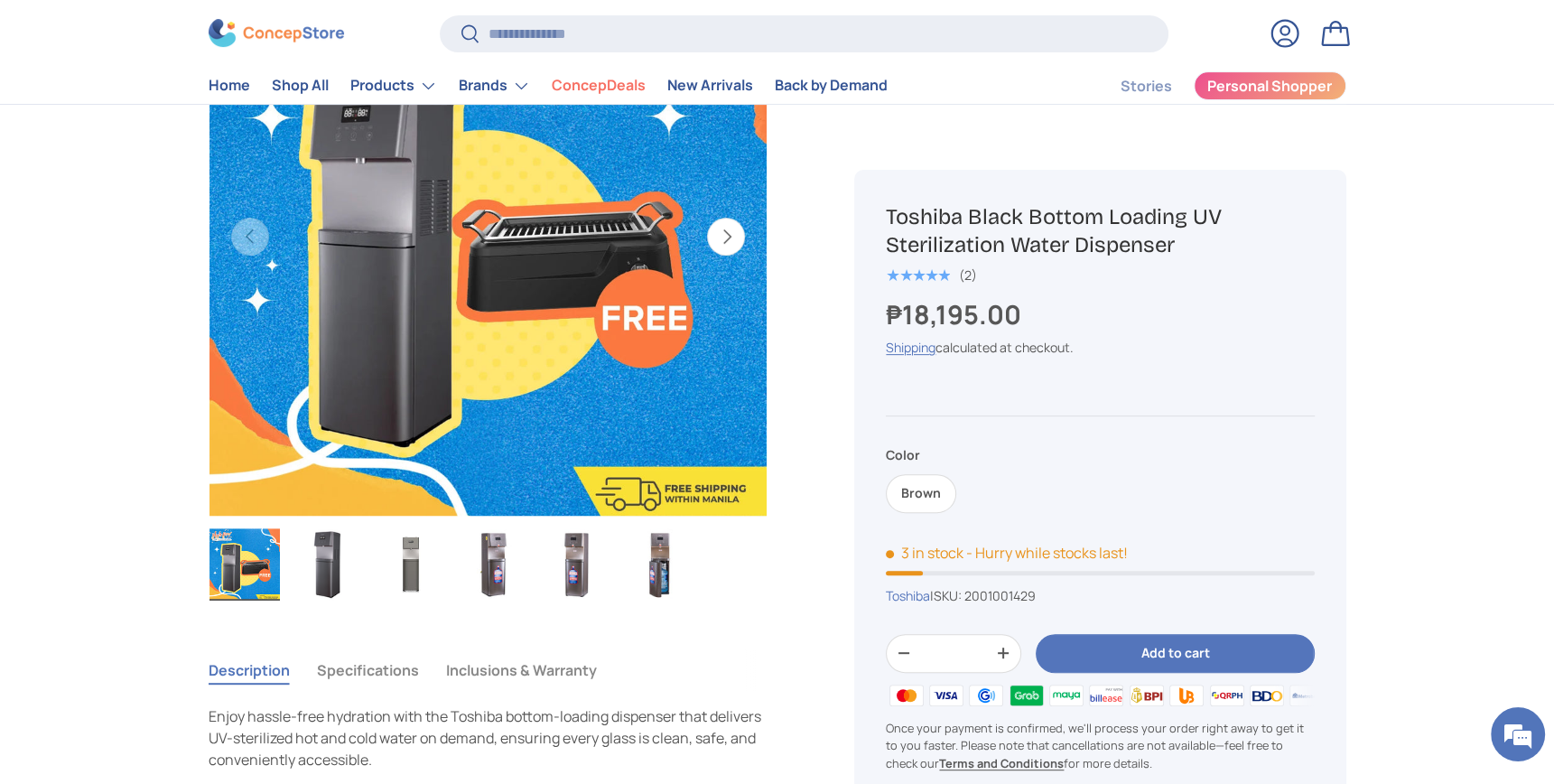
scroll to position [721, 0]
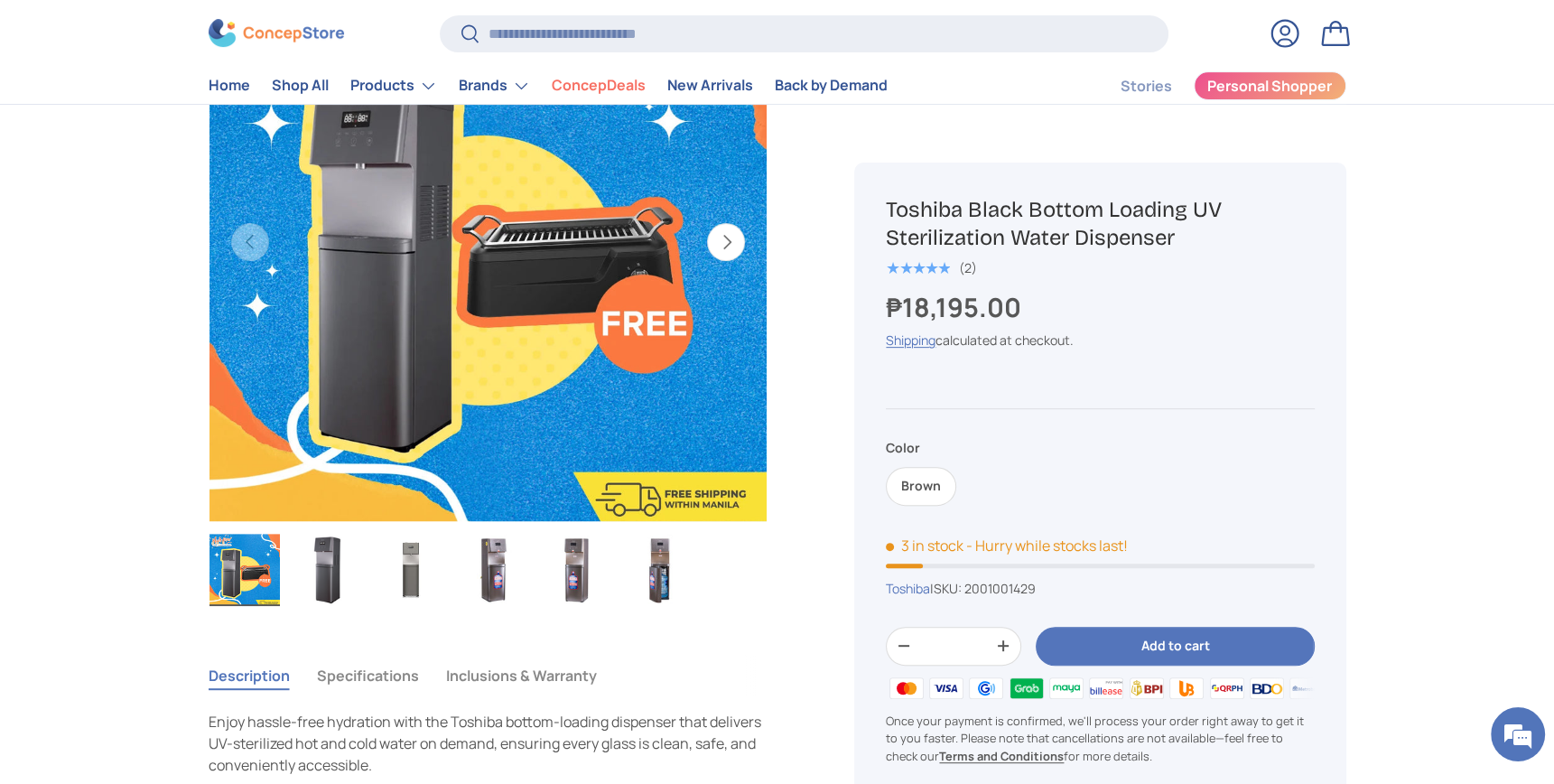
click at [505, 606] on img "Gallery Viewer" at bounding box center [493, 569] width 70 height 72
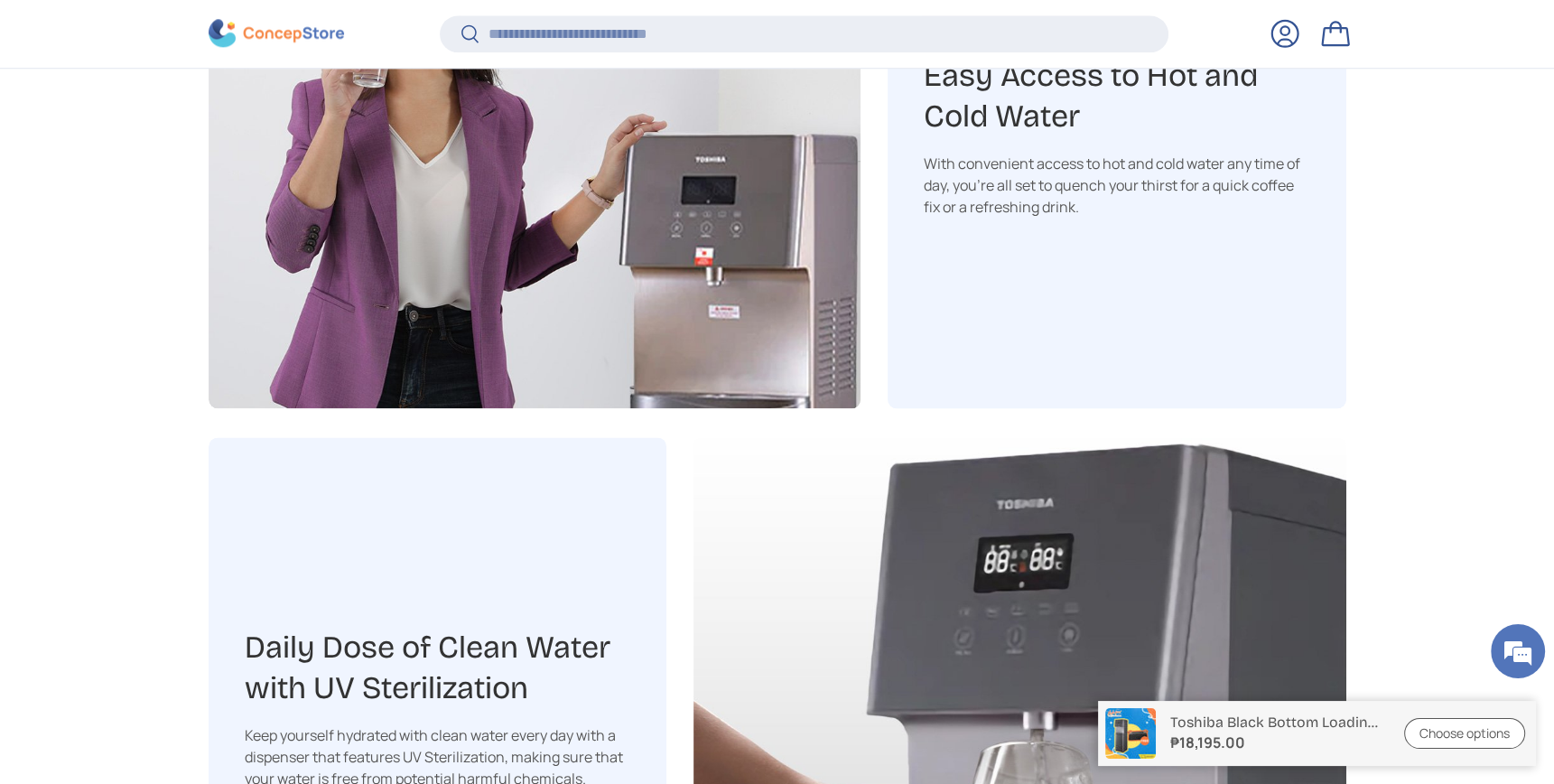
scroll to position [2879, 0]
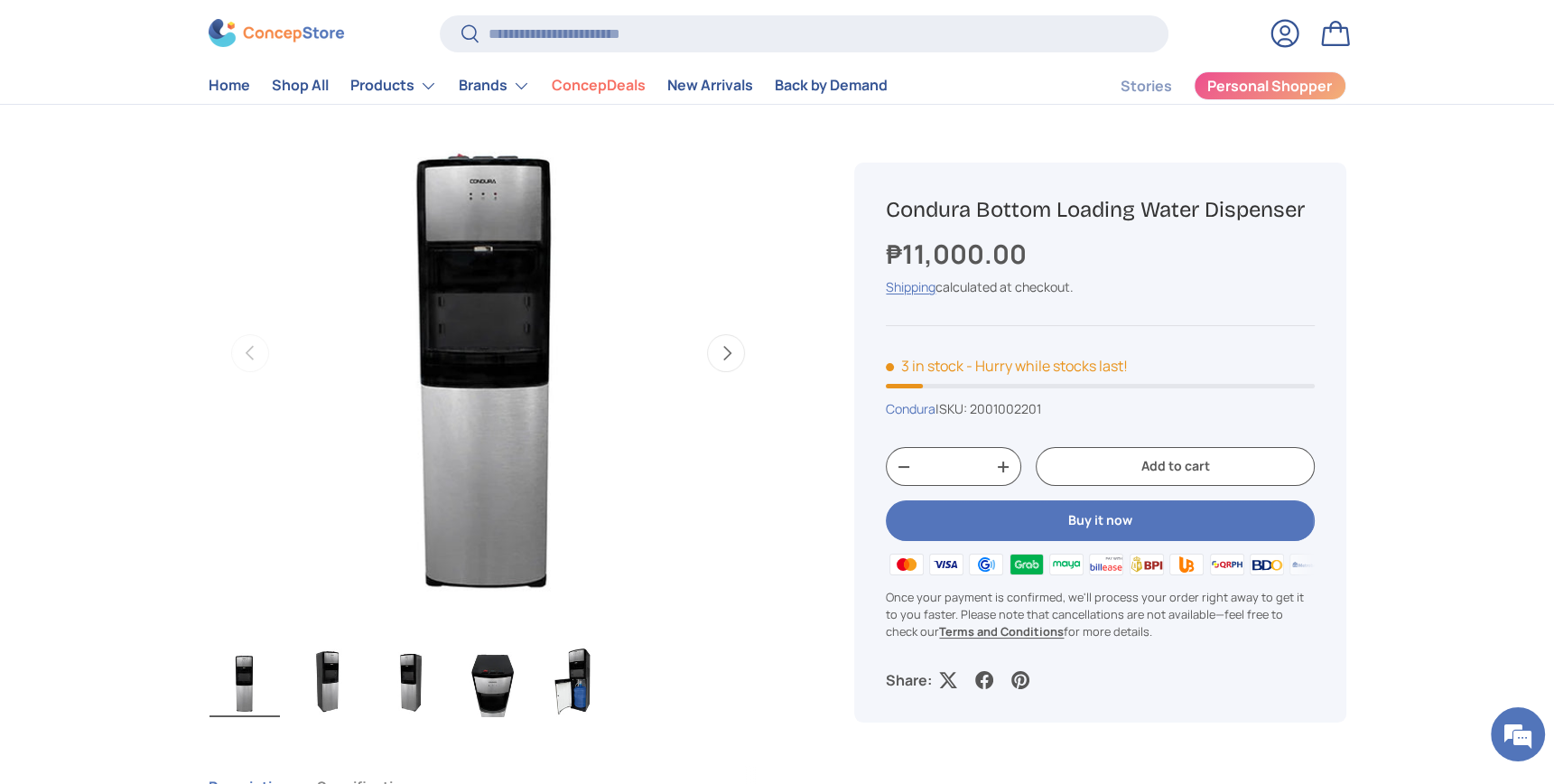
scroll to position [240, 0]
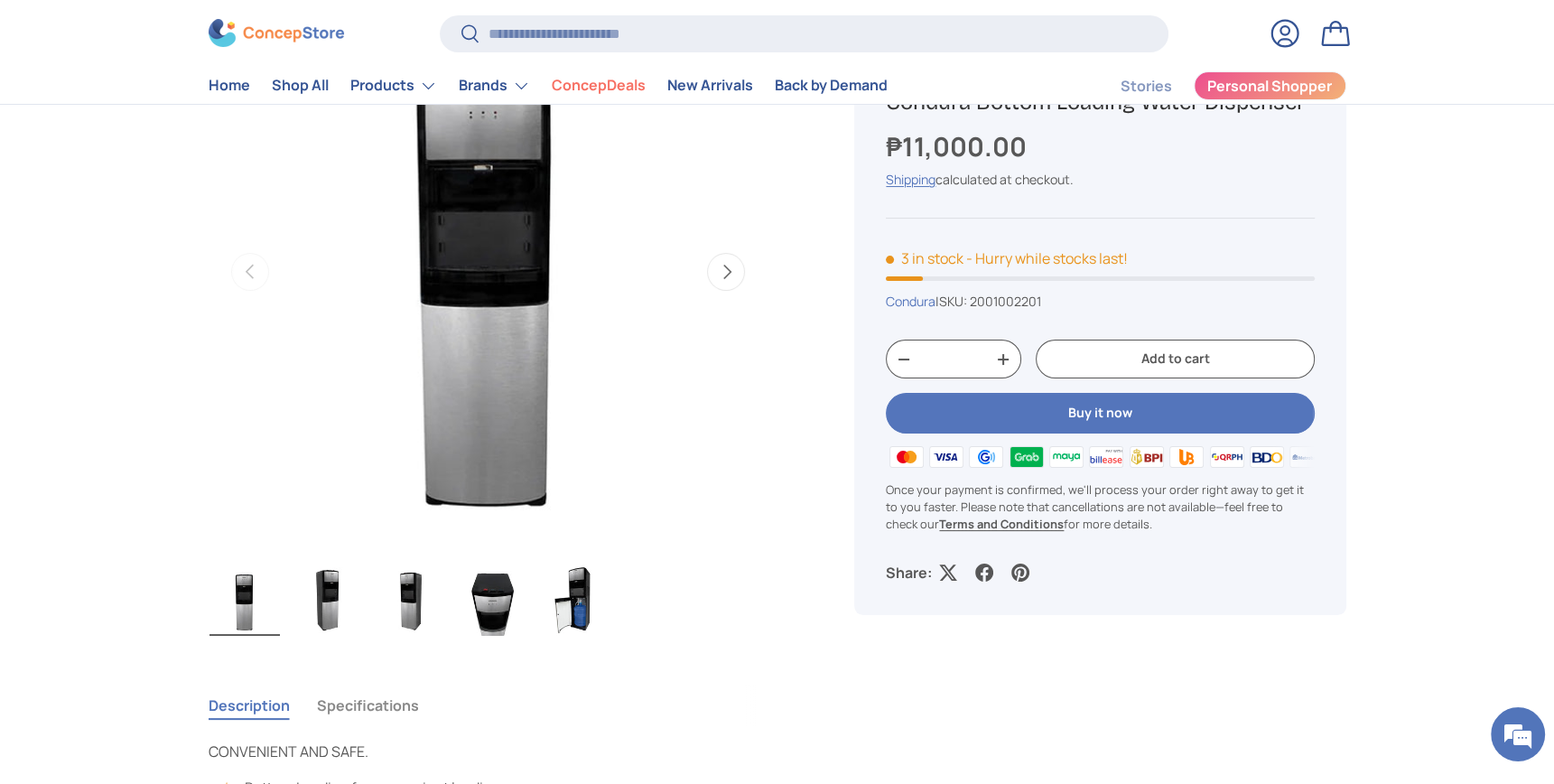
click at [519, 636] on img "Gallery Viewer" at bounding box center [493, 598] width 70 height 72
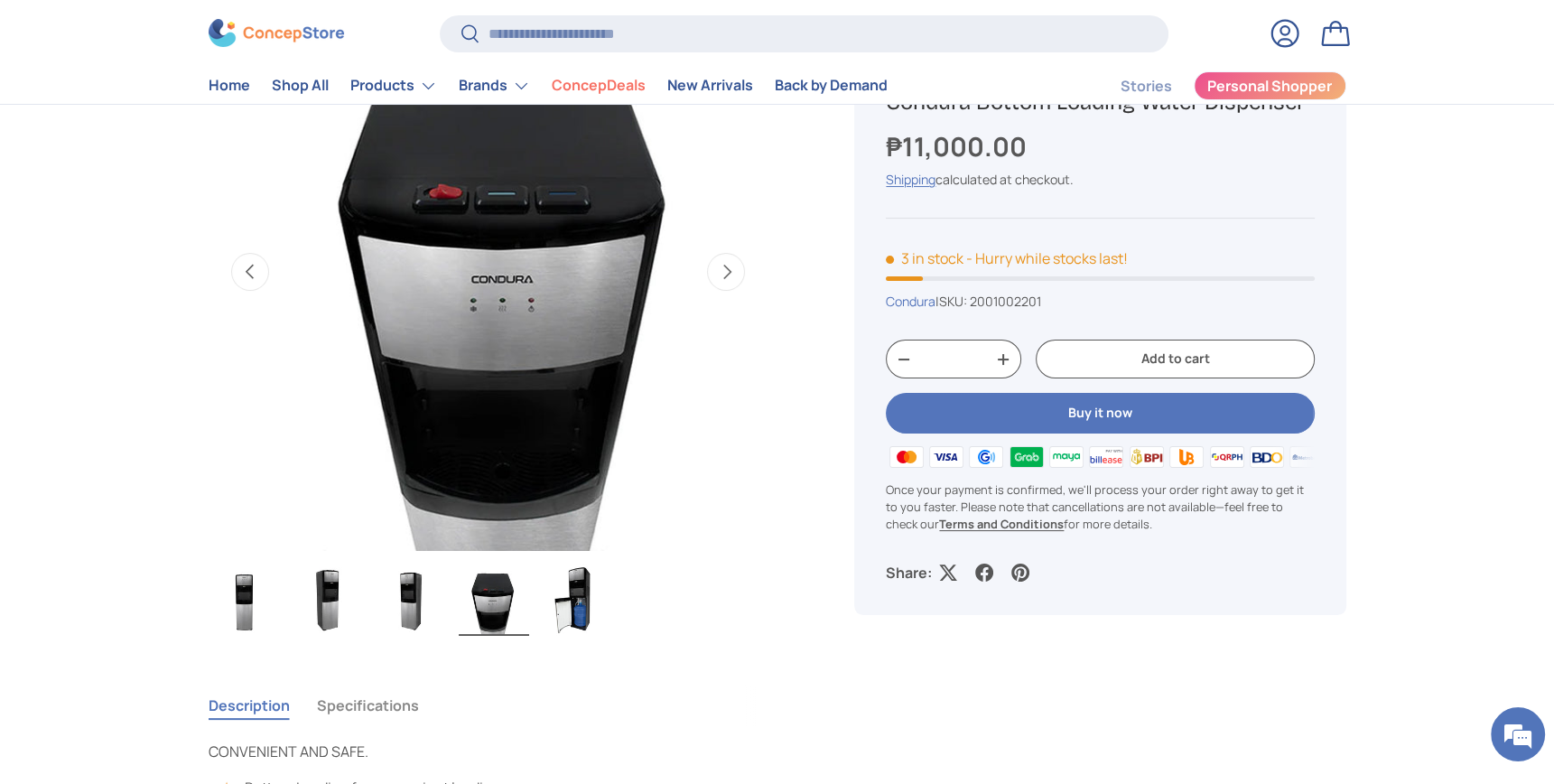
click at [583, 636] on img "Gallery Viewer" at bounding box center [577, 598] width 70 height 72
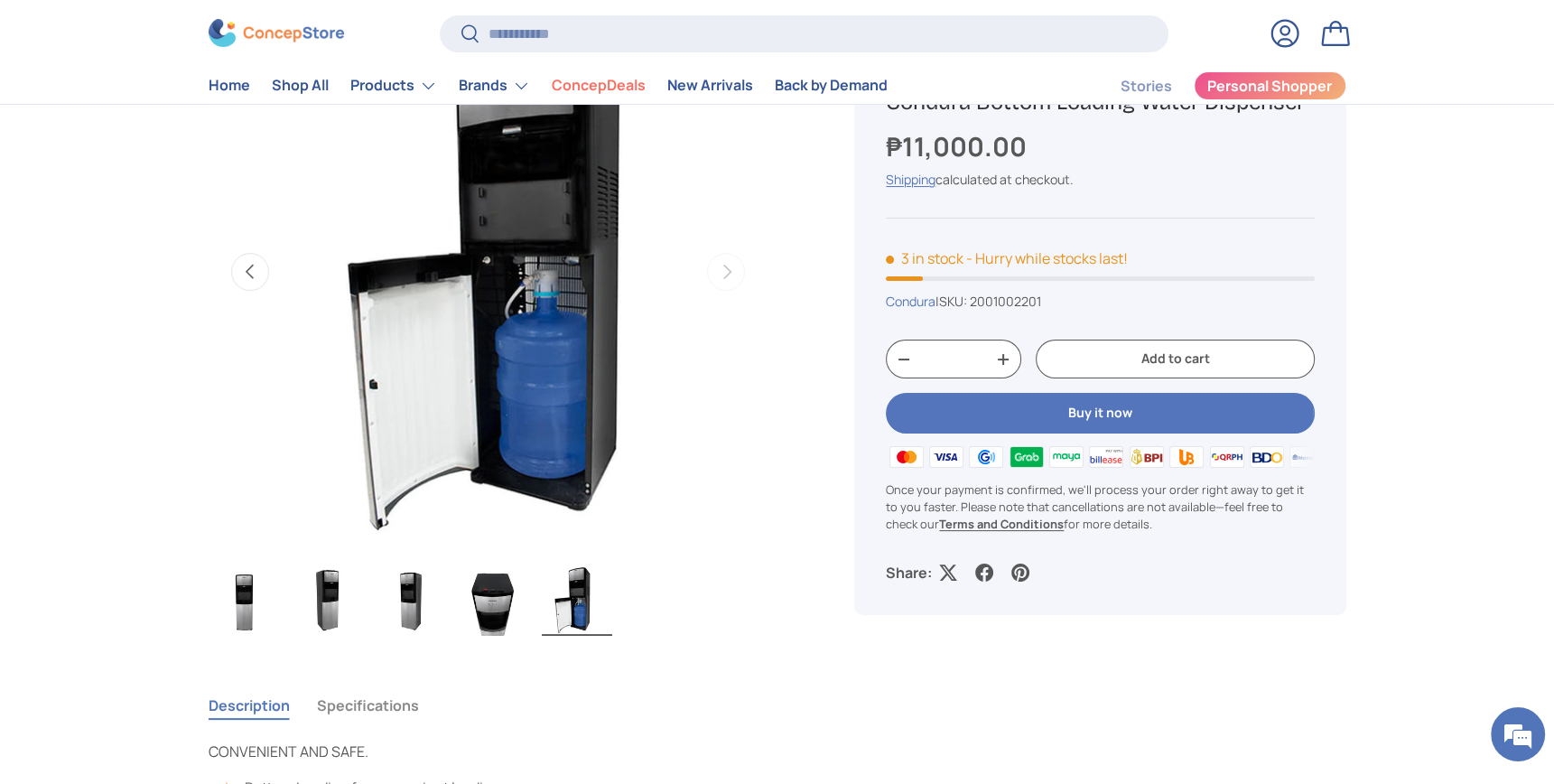
click at [489, 636] on img "Gallery Viewer" at bounding box center [493, 598] width 70 height 72
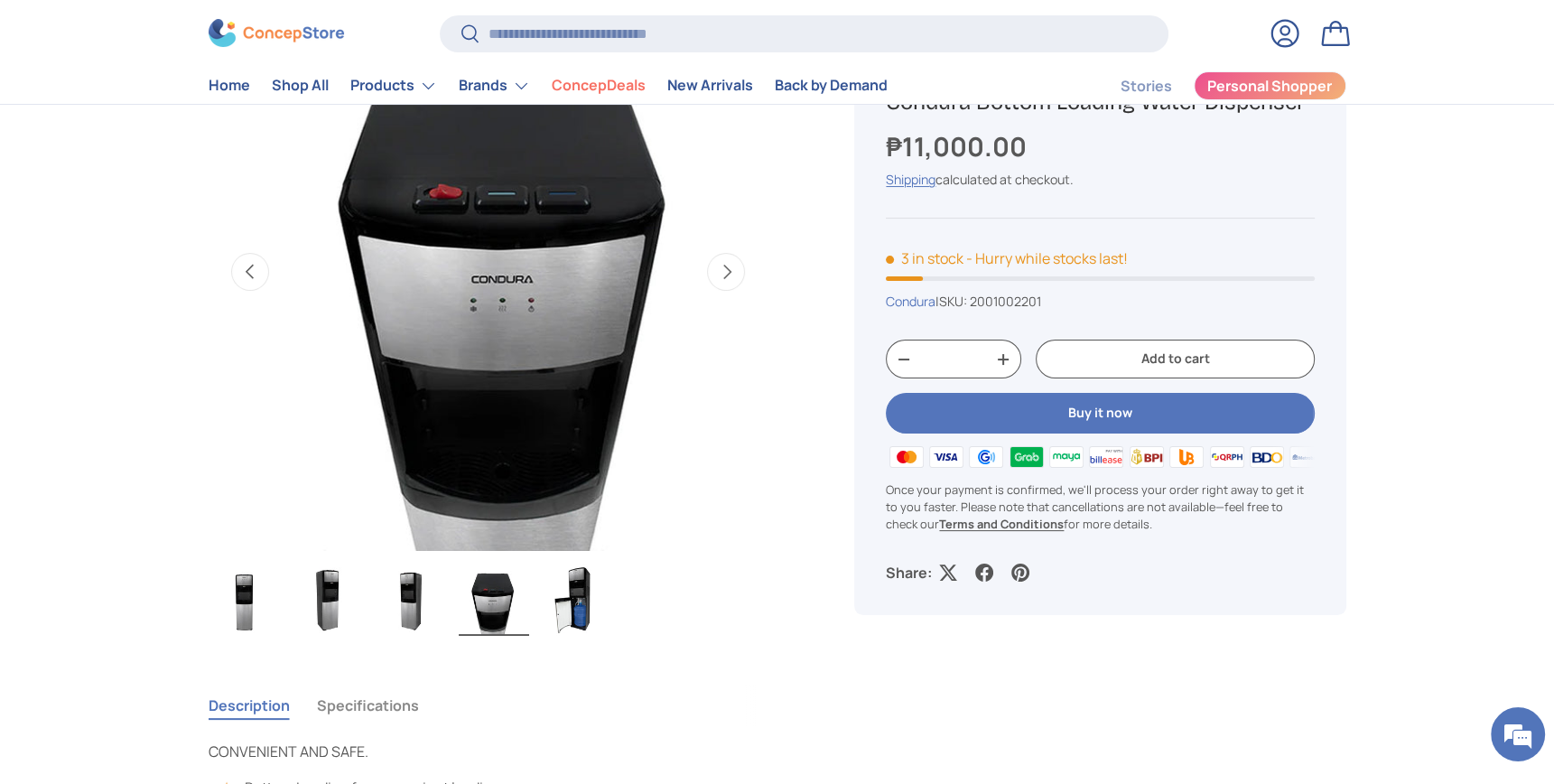
click at [409, 269] on img "Gallery Viewer" at bounding box center [510, 271] width 560 height 559
click at [730, 515] on img "Gallery Viewer" at bounding box center [510, 271] width 560 height 559
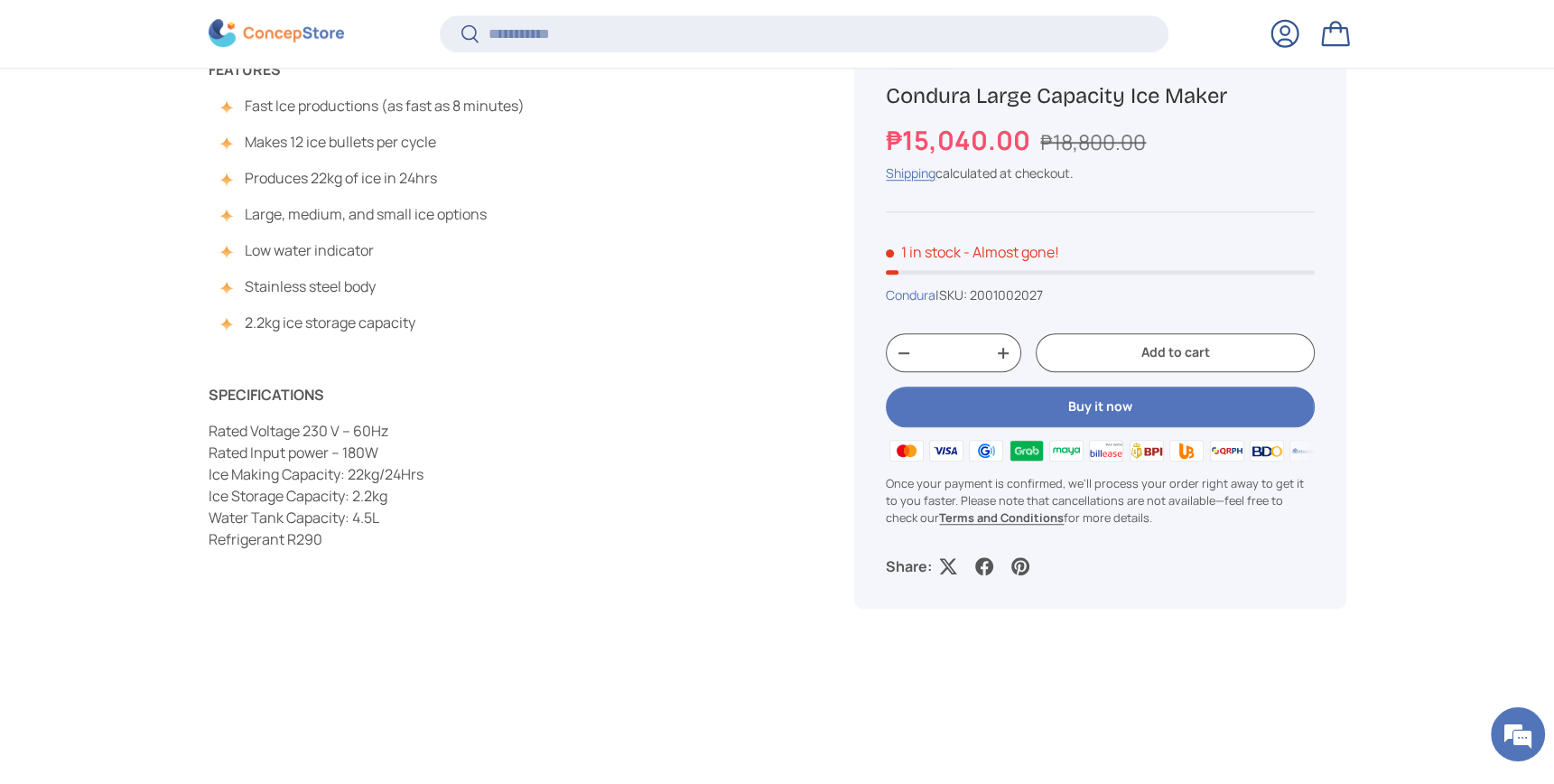
scroll to position [1435, 0]
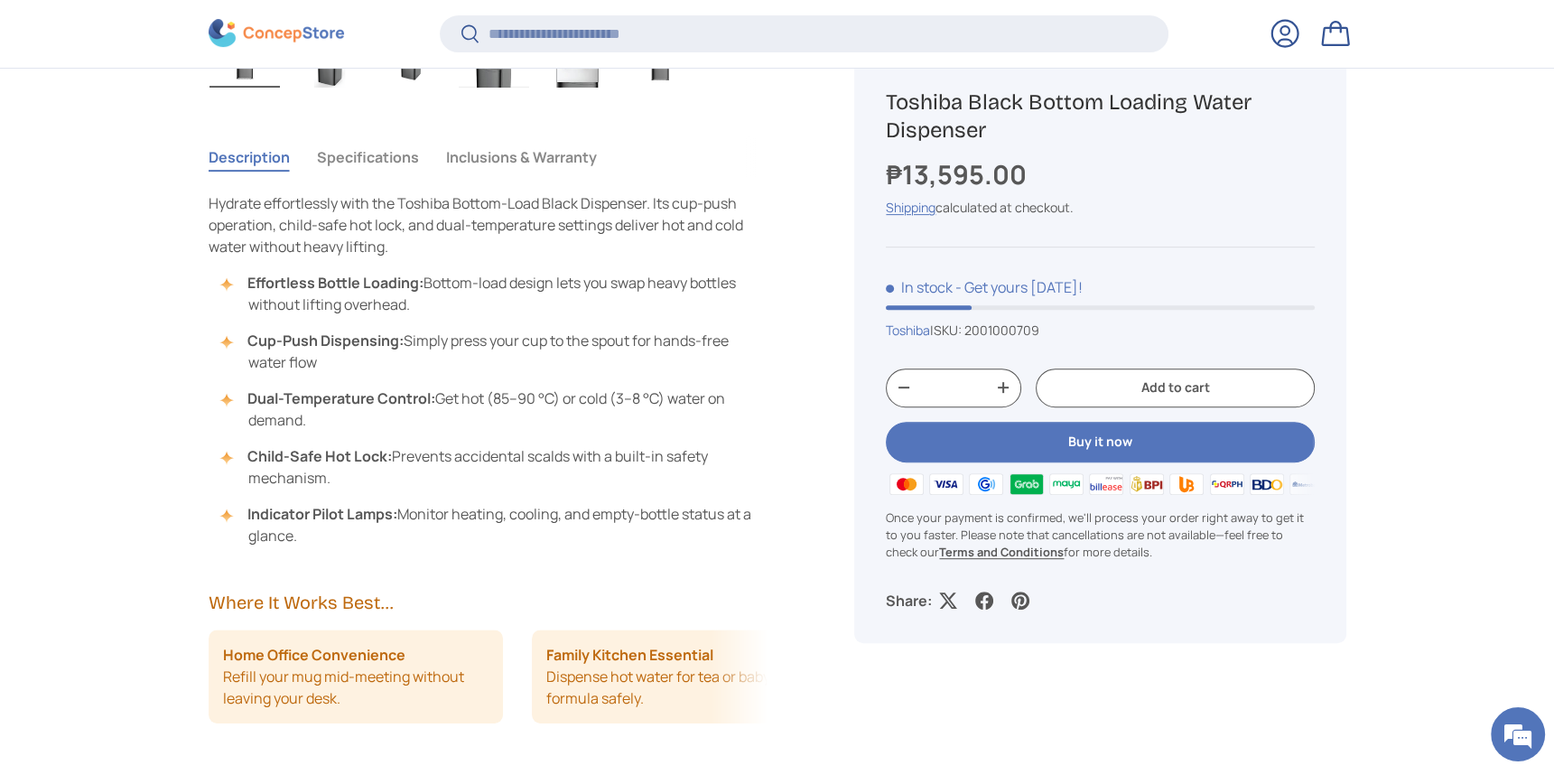
scroll to position [954, 0]
